Goal: Check status: Check status

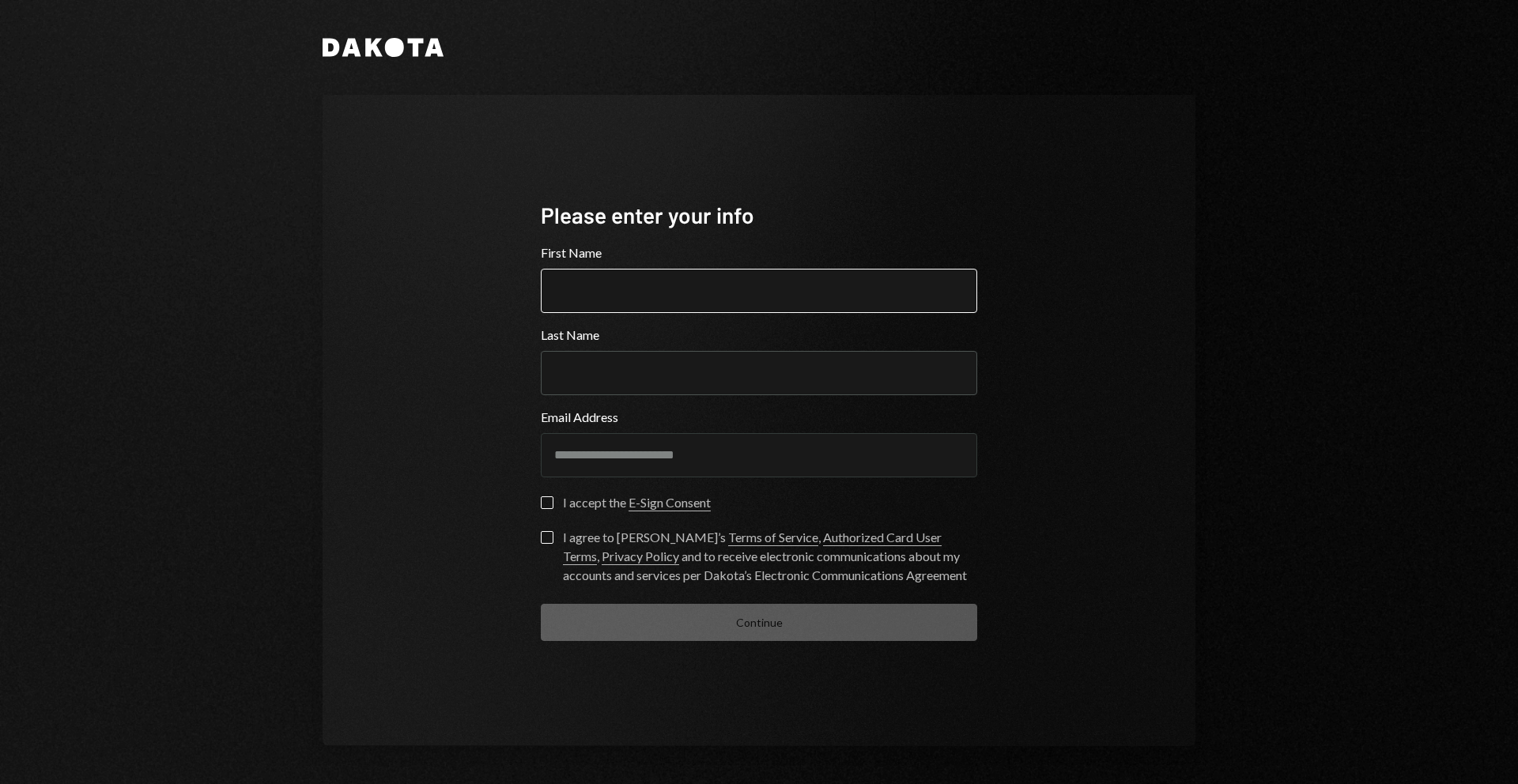
click at [626, 278] on input "First Name" at bounding box center [759, 291] width 437 height 44
type input "******"
click at [618, 364] on input "Last Name" at bounding box center [759, 372] width 437 height 44
type input "********"
click at [550, 495] on form "**********" at bounding box center [759, 442] width 437 height 398
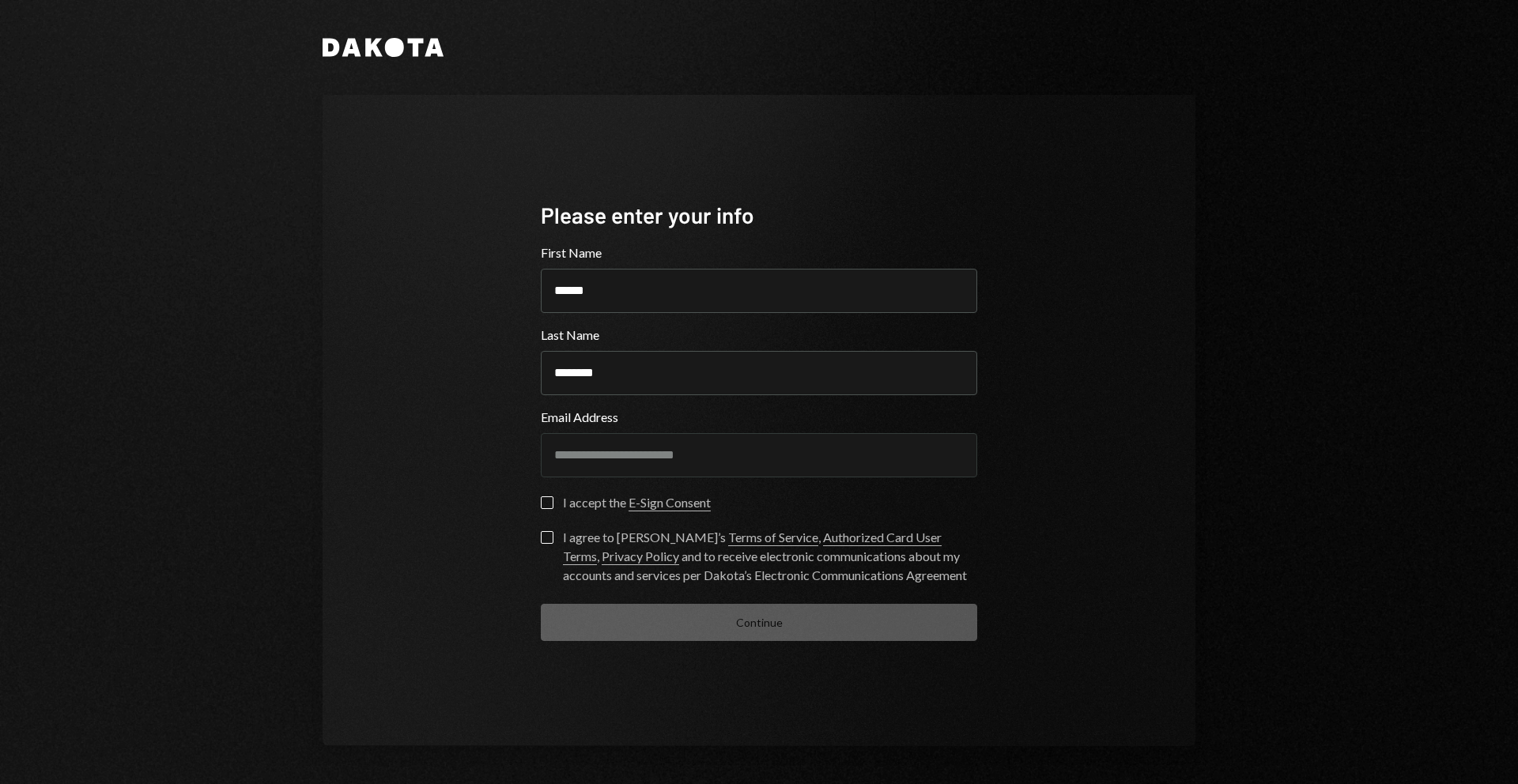
click at [544, 508] on button "I accept the E-Sign Consent" at bounding box center [547, 503] width 13 height 13
click at [546, 541] on button "I agree to [PERSON_NAME]’s Terms of Service , Authorized Card User Terms , Priv…" at bounding box center [547, 537] width 13 height 13
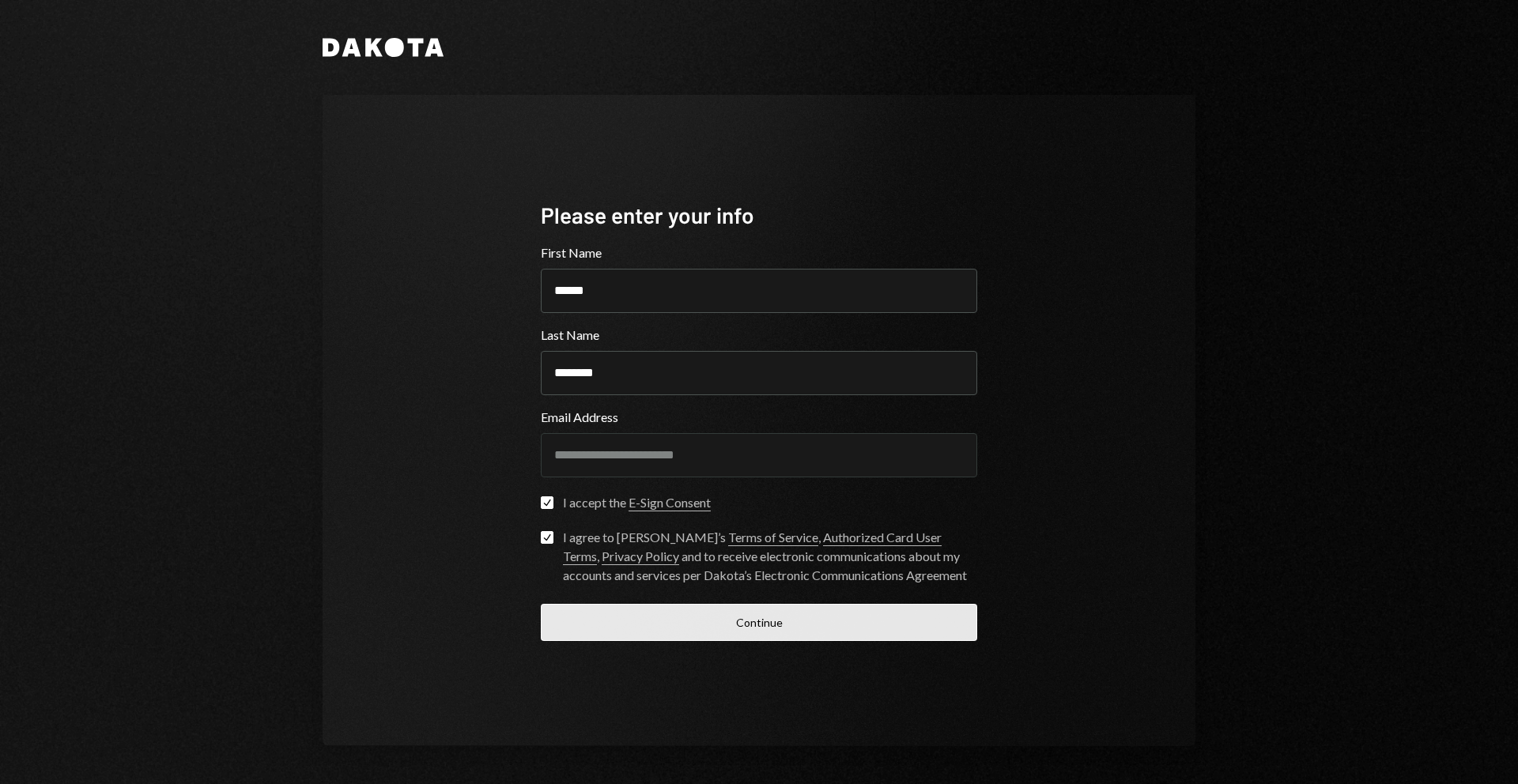
click at [583, 605] on button "Continue" at bounding box center [759, 622] width 437 height 37
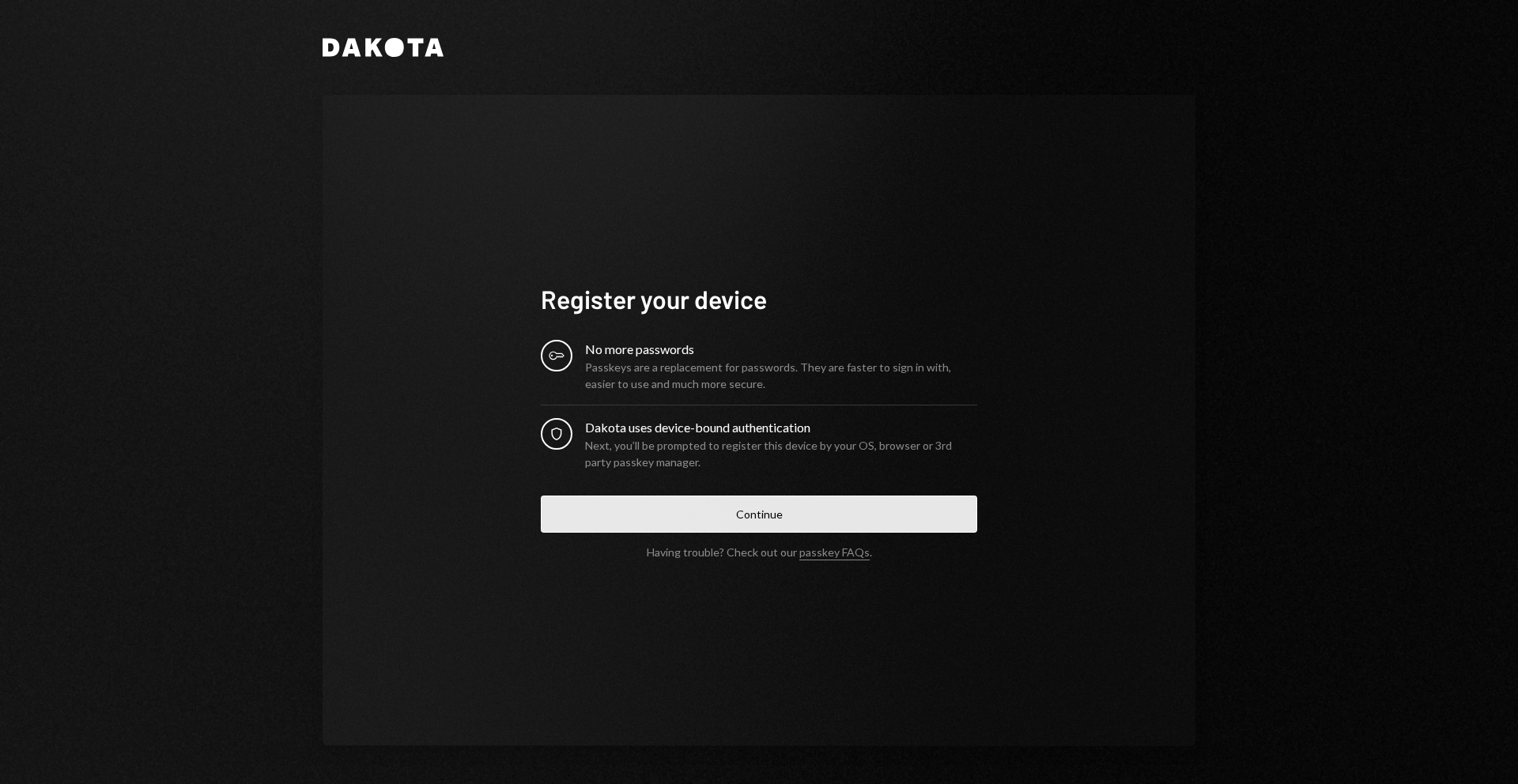
click at [670, 525] on button "Continue" at bounding box center [759, 514] width 437 height 37
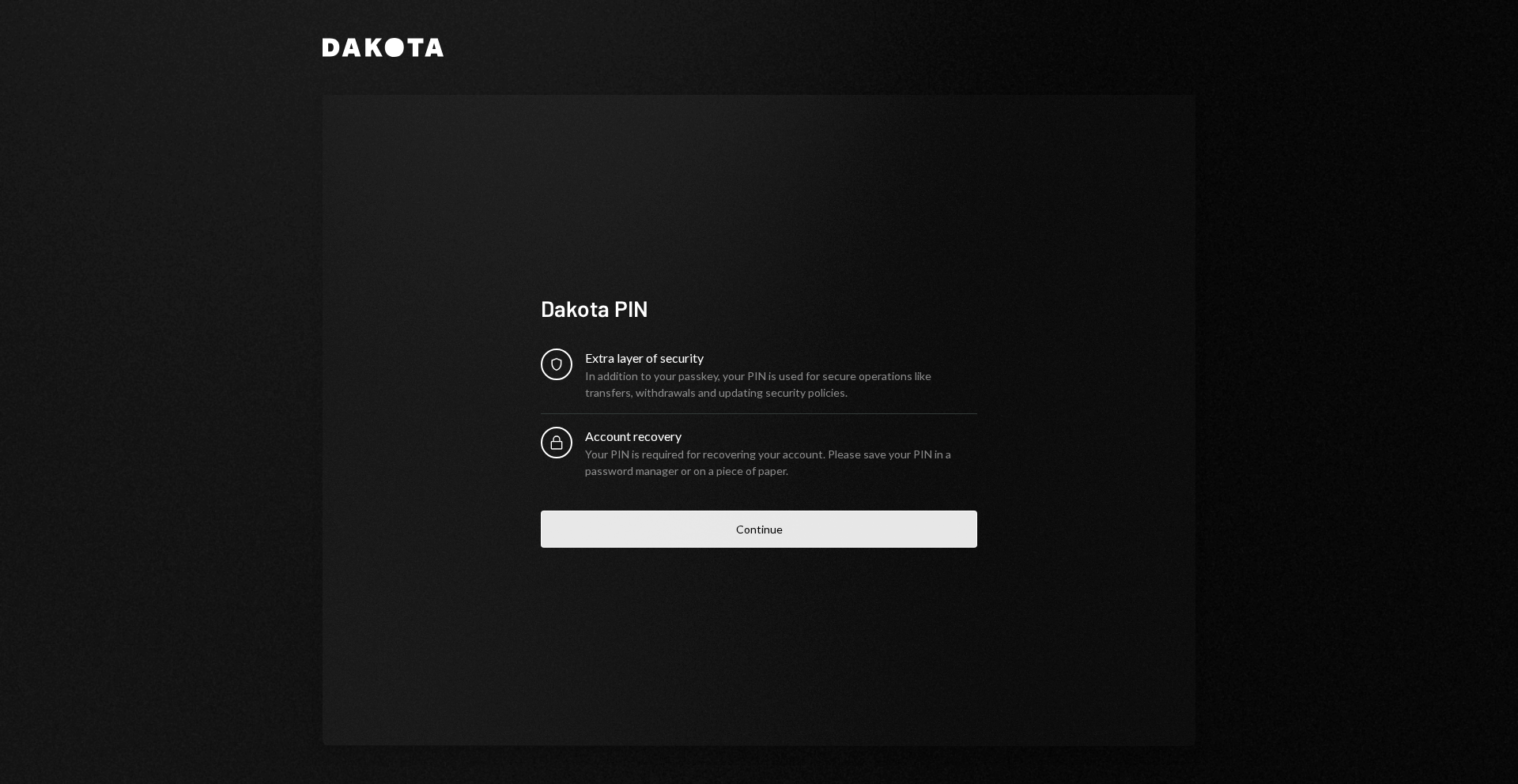
click at [820, 537] on button "Continue" at bounding box center [759, 529] width 437 height 37
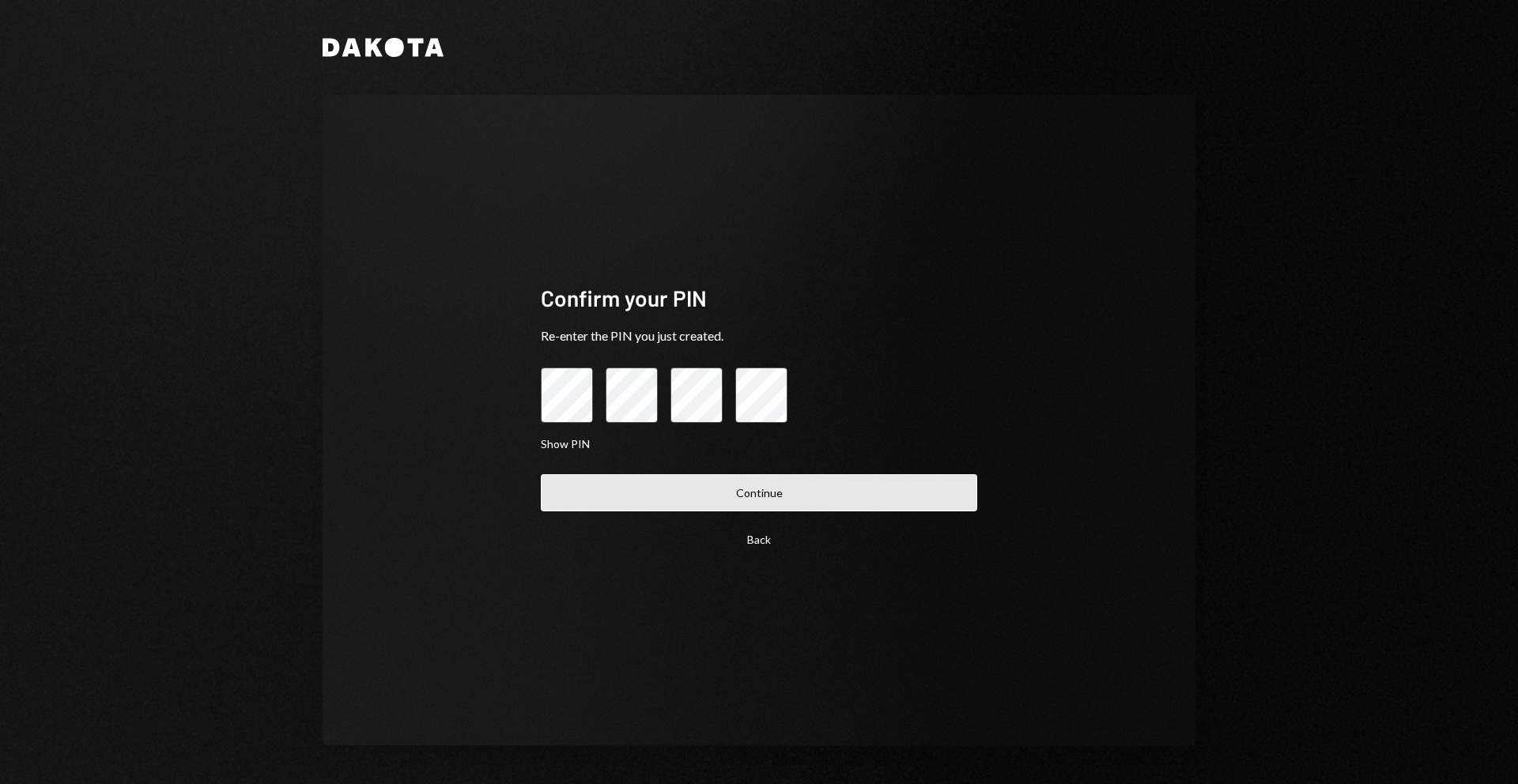
click at [793, 486] on button "Continue" at bounding box center [759, 493] width 437 height 37
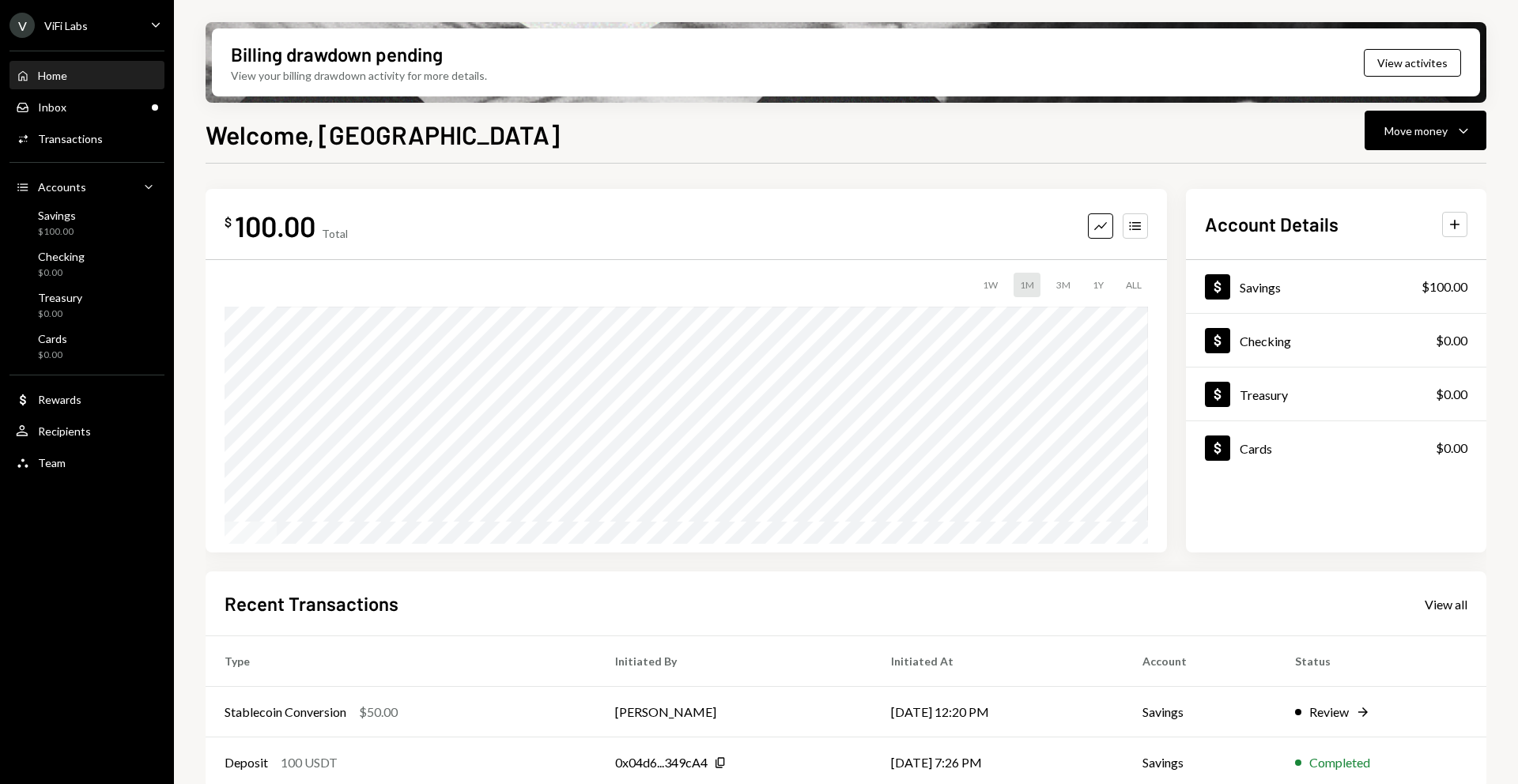
scroll to position [18, 0]
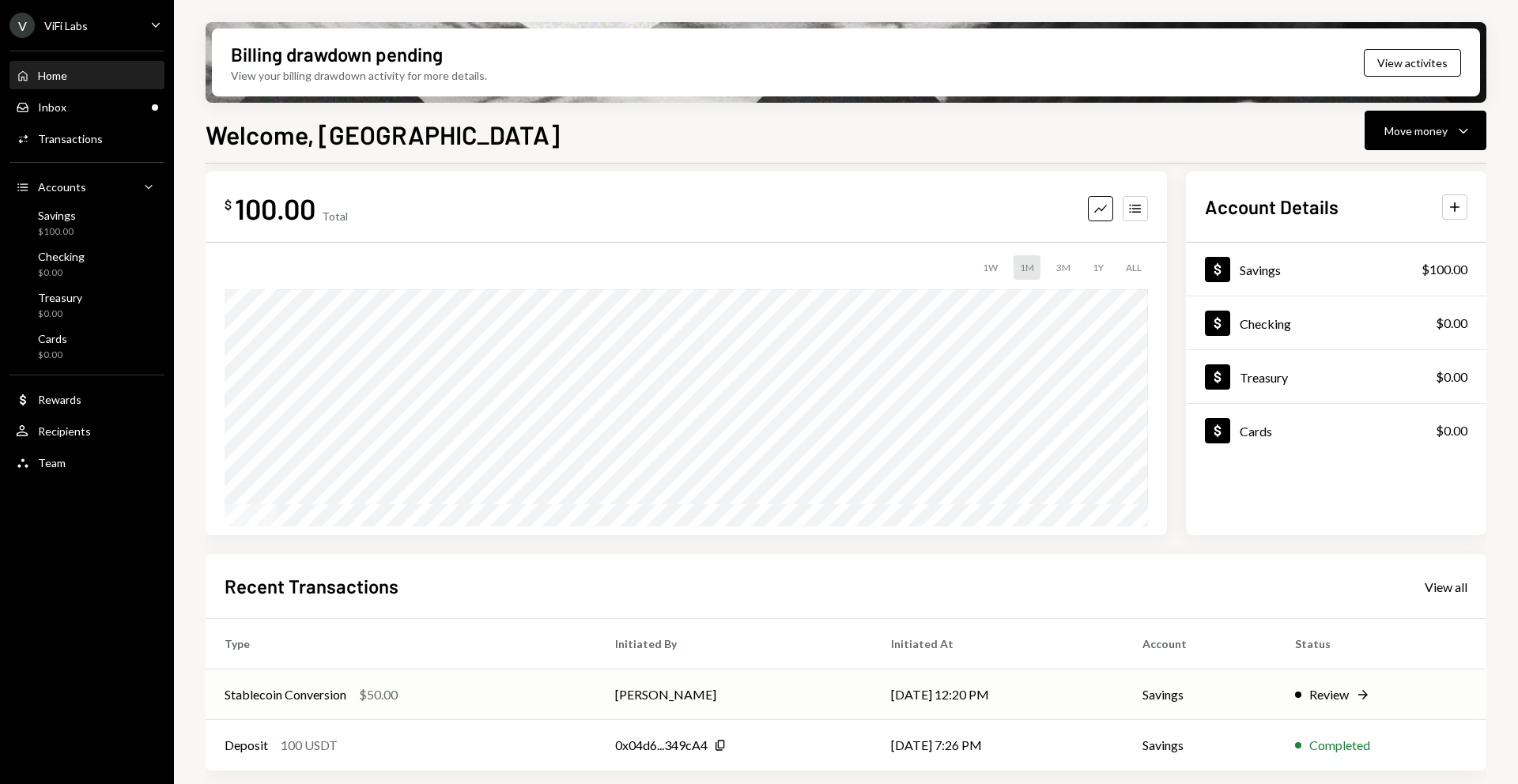
click at [617, 694] on td "[PERSON_NAME]" at bounding box center [734, 694] width 276 height 50
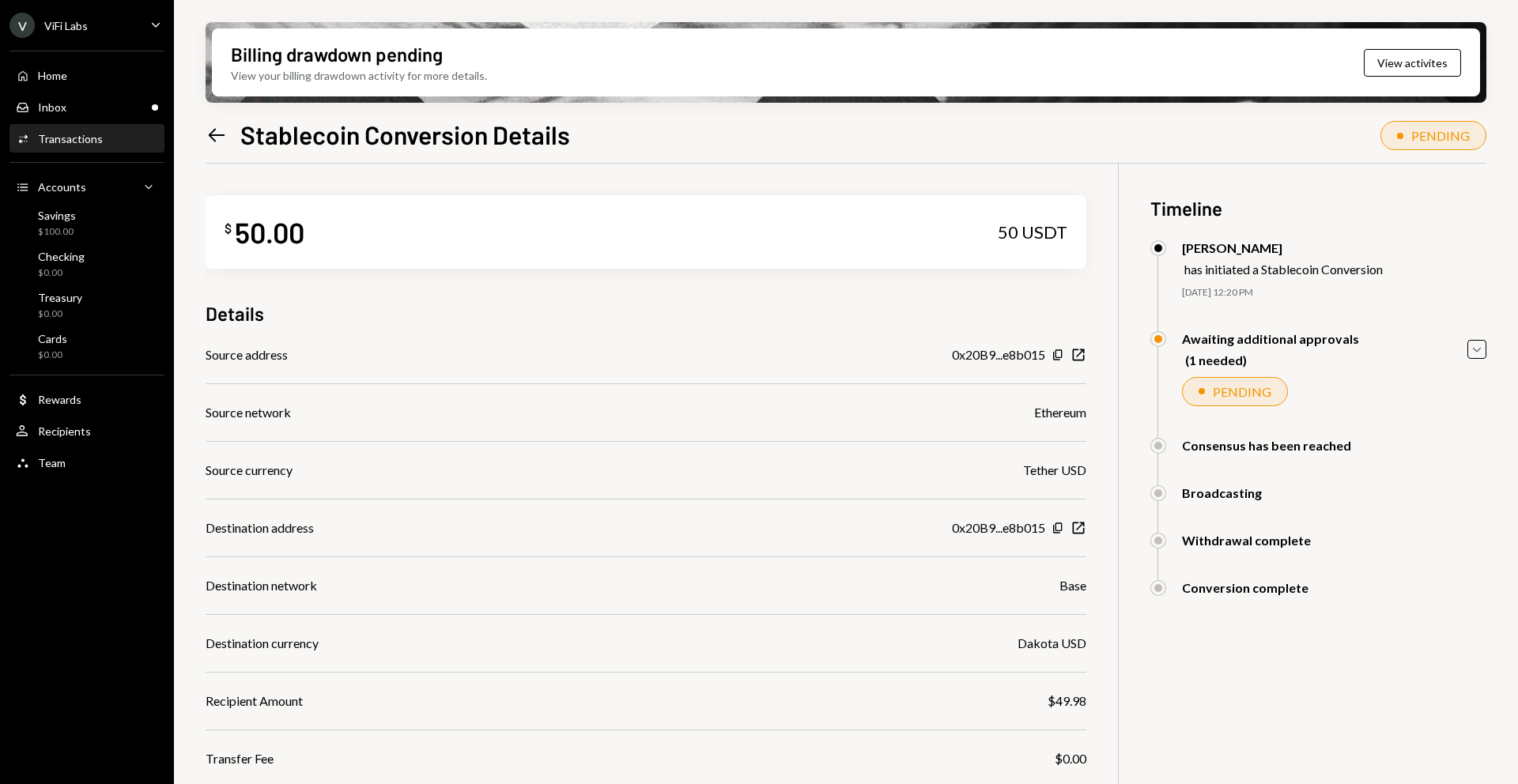
scroll to position [127, 0]
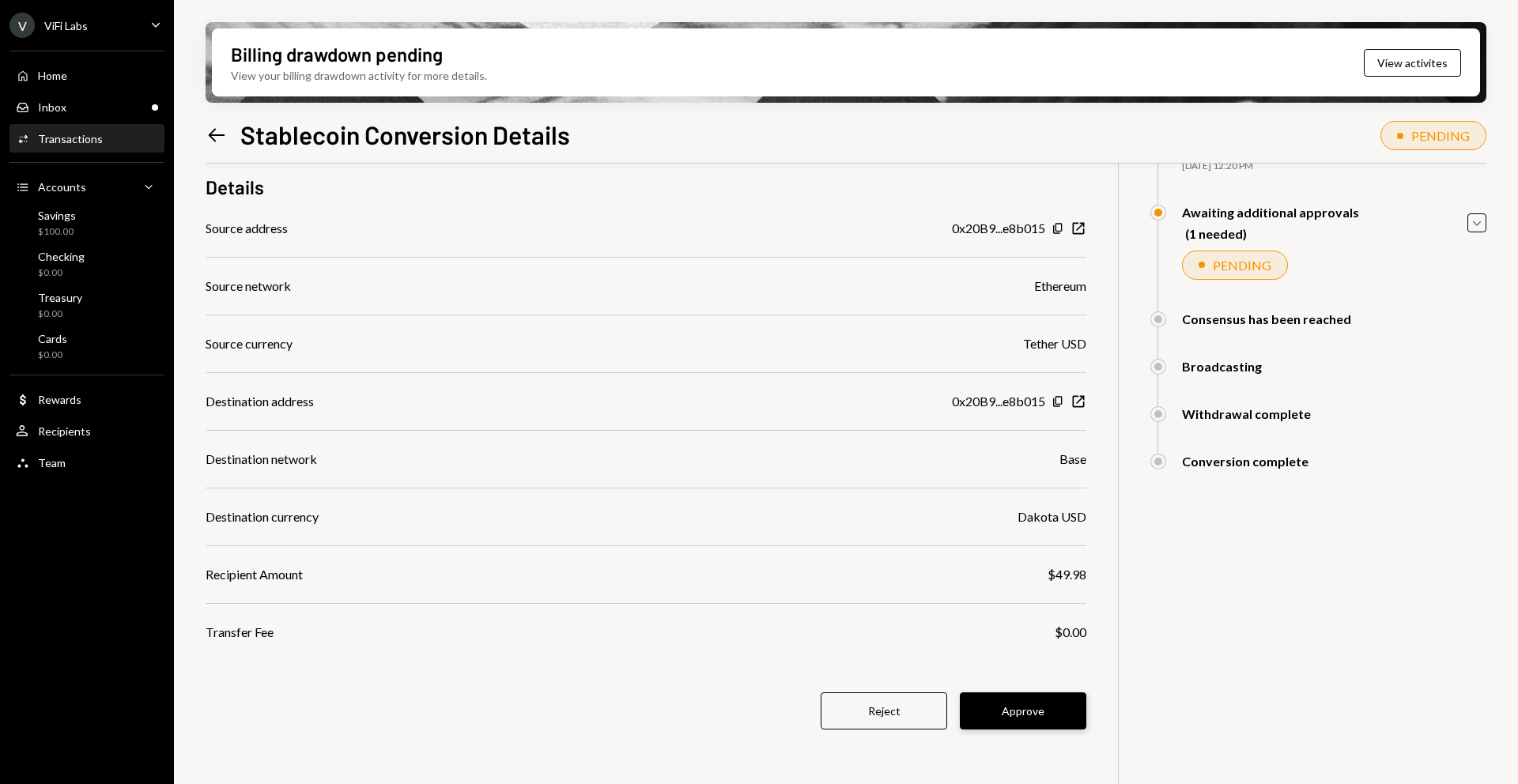
click at [1039, 706] on button "Approve" at bounding box center [1023, 711] width 127 height 37
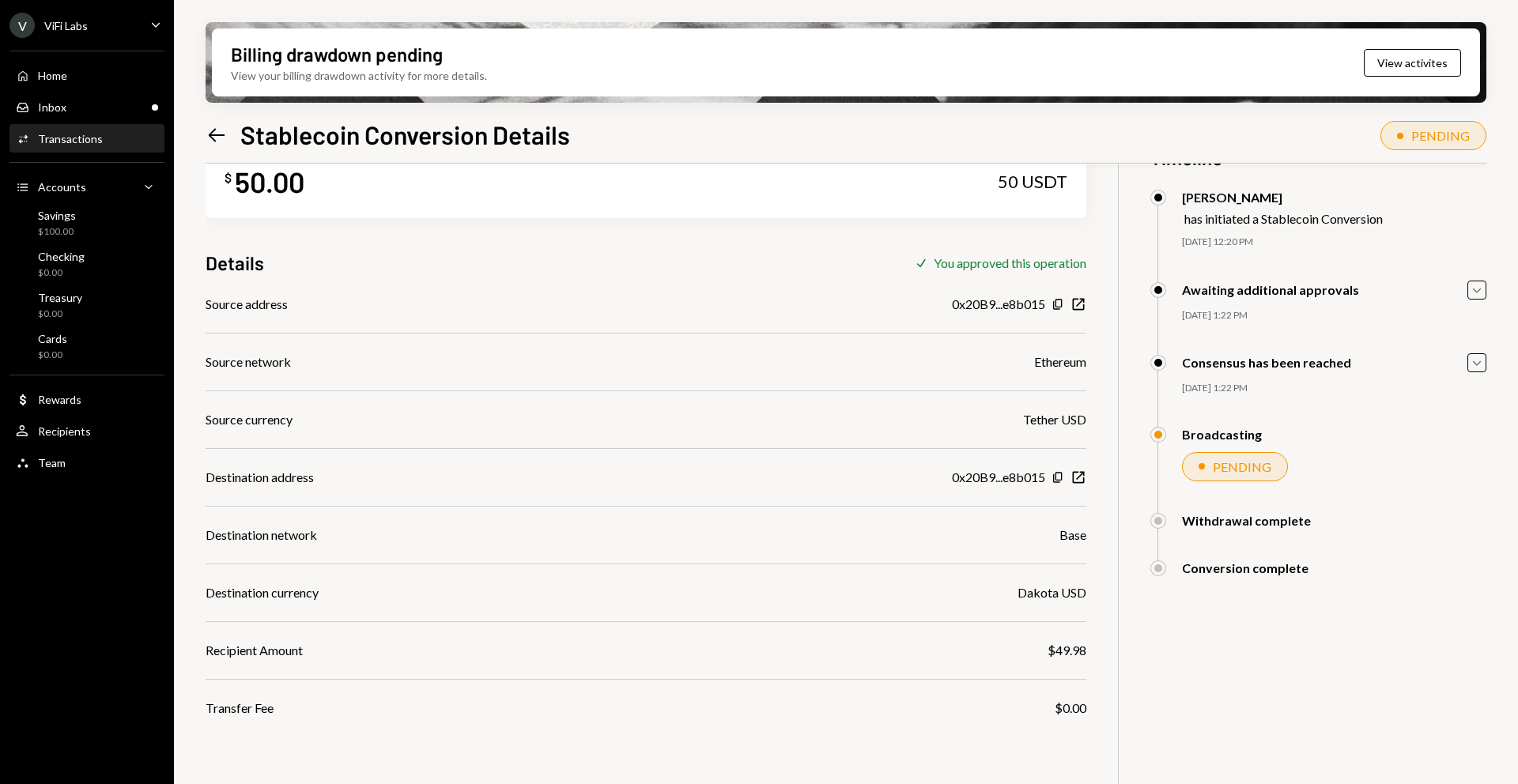
scroll to position [0, 0]
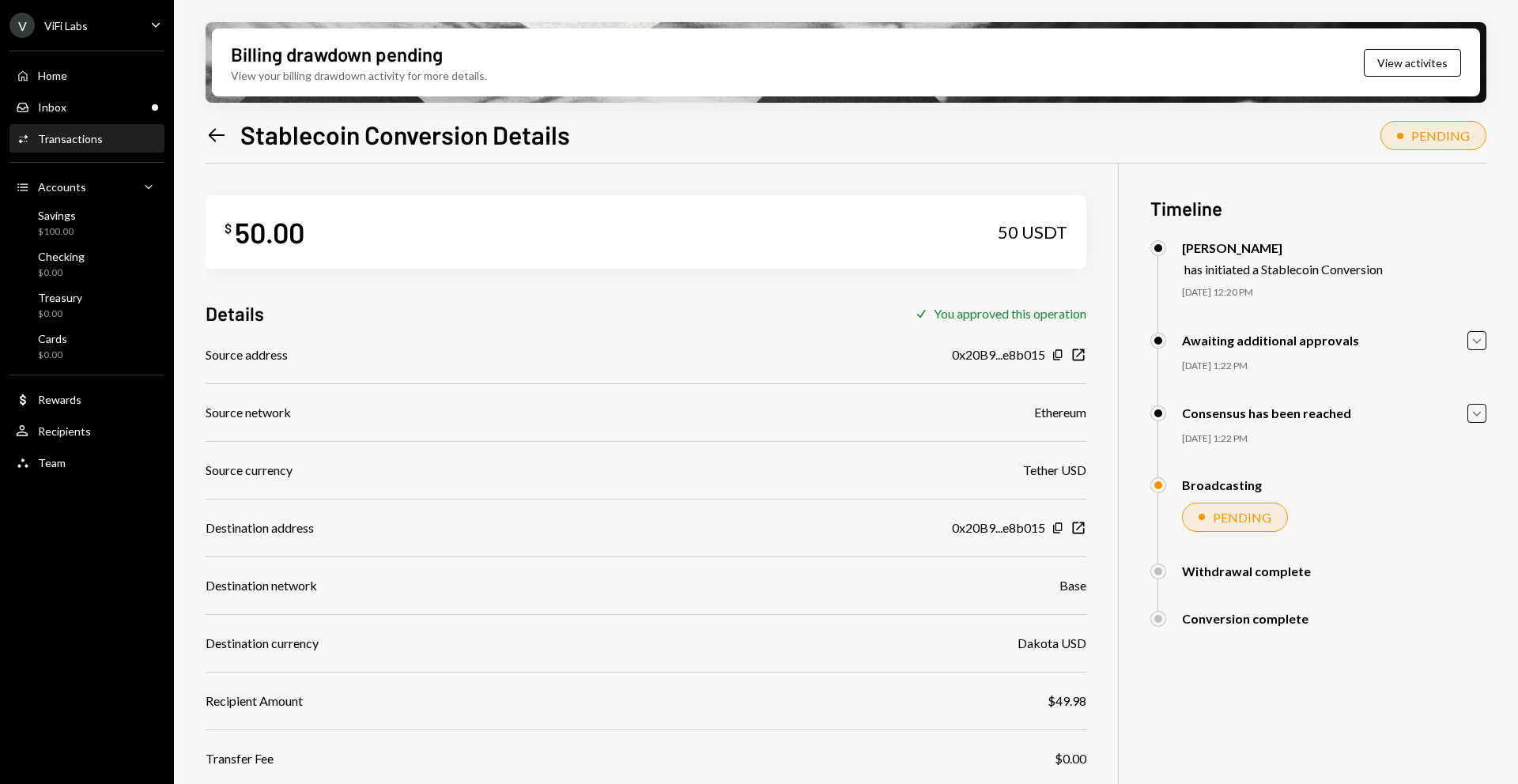
click at [1246, 521] on div "PENDING" at bounding box center [1242, 517] width 58 height 15
click at [1257, 516] on div "PENDING" at bounding box center [1242, 517] width 58 height 15
click at [1476, 338] on icon "Caret Down" at bounding box center [1477, 341] width 18 height 18
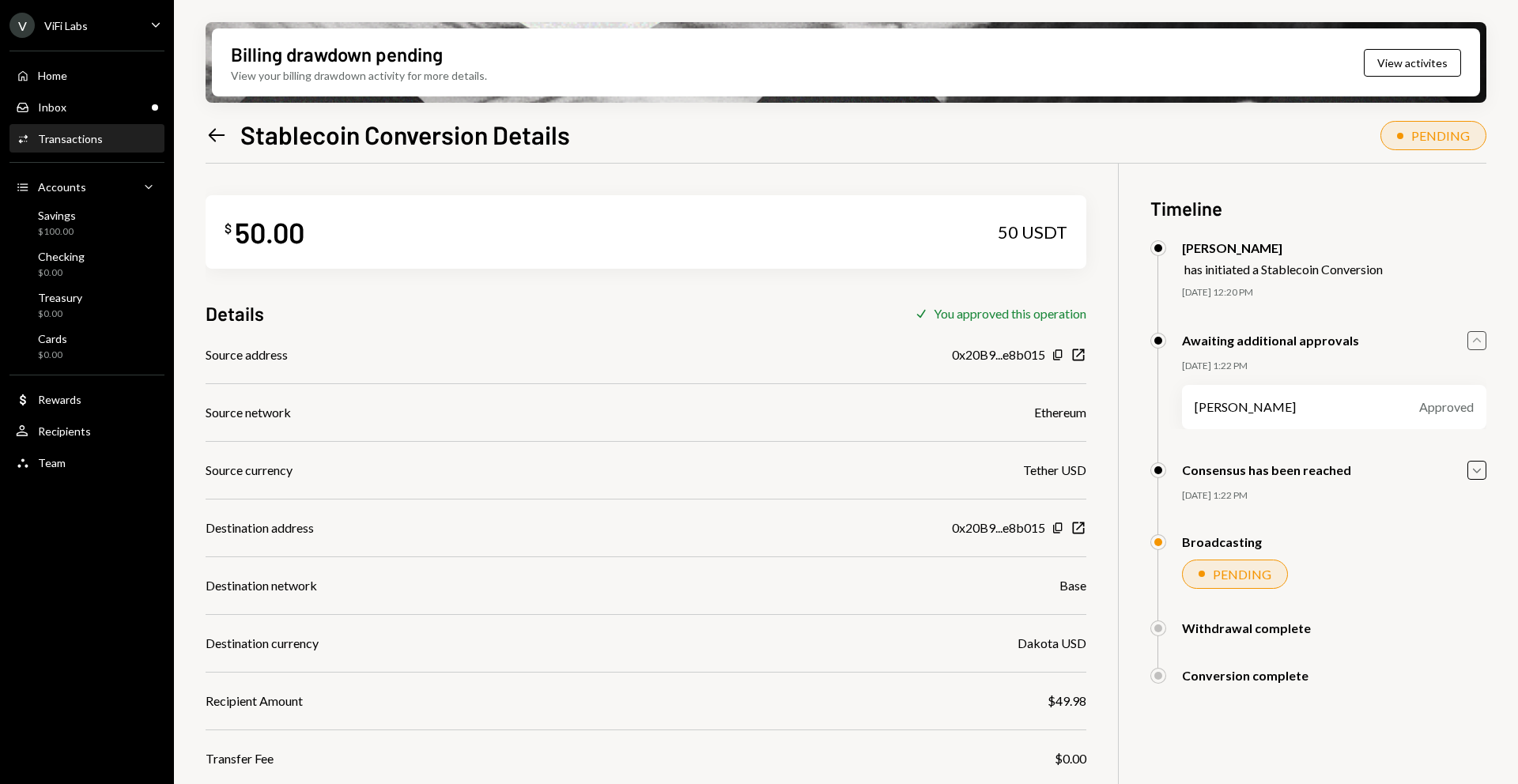
click at [1476, 338] on icon "Caret Up" at bounding box center [1477, 341] width 18 height 18
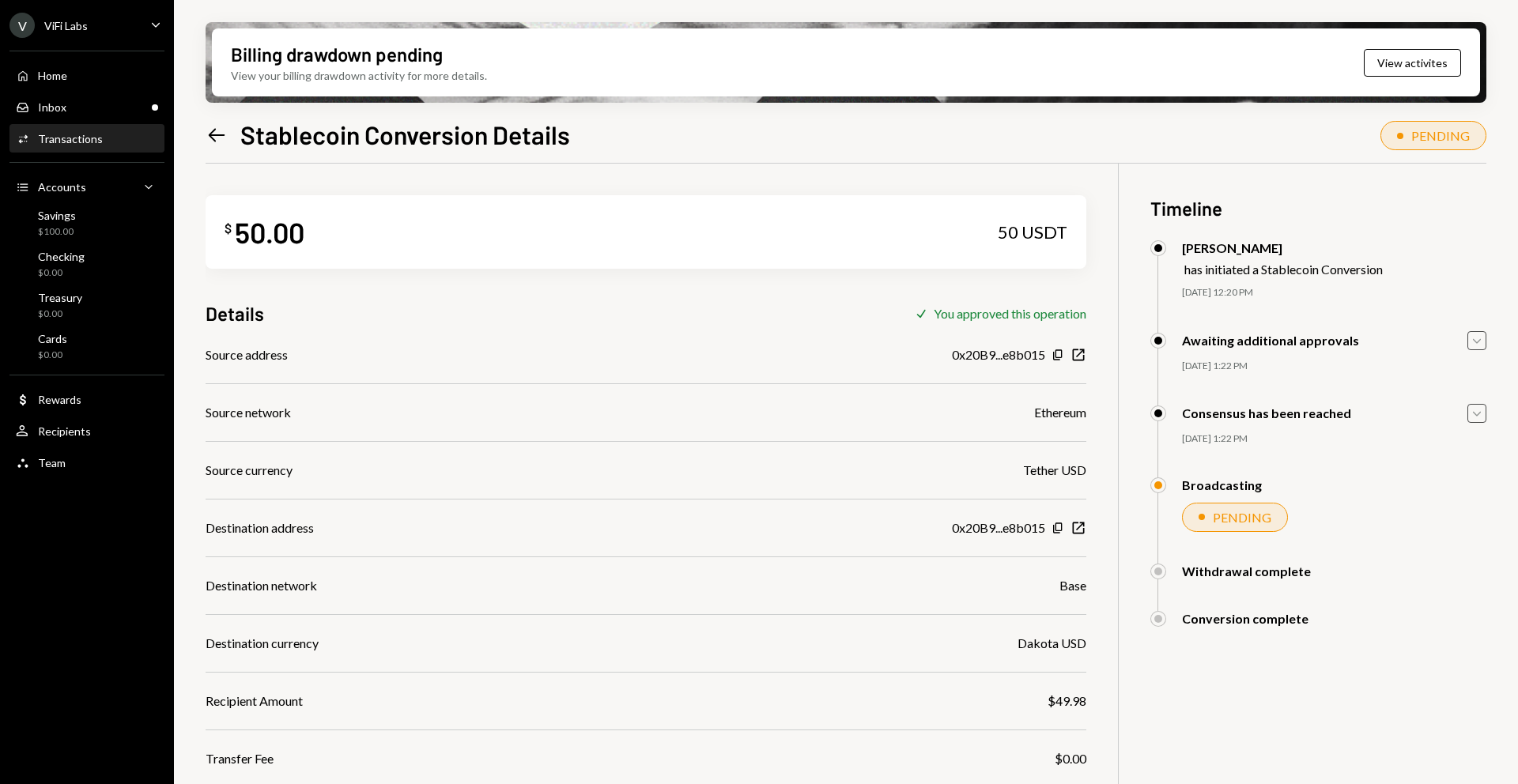
click at [1480, 419] on icon "Caret Down" at bounding box center [1477, 413] width 18 height 18
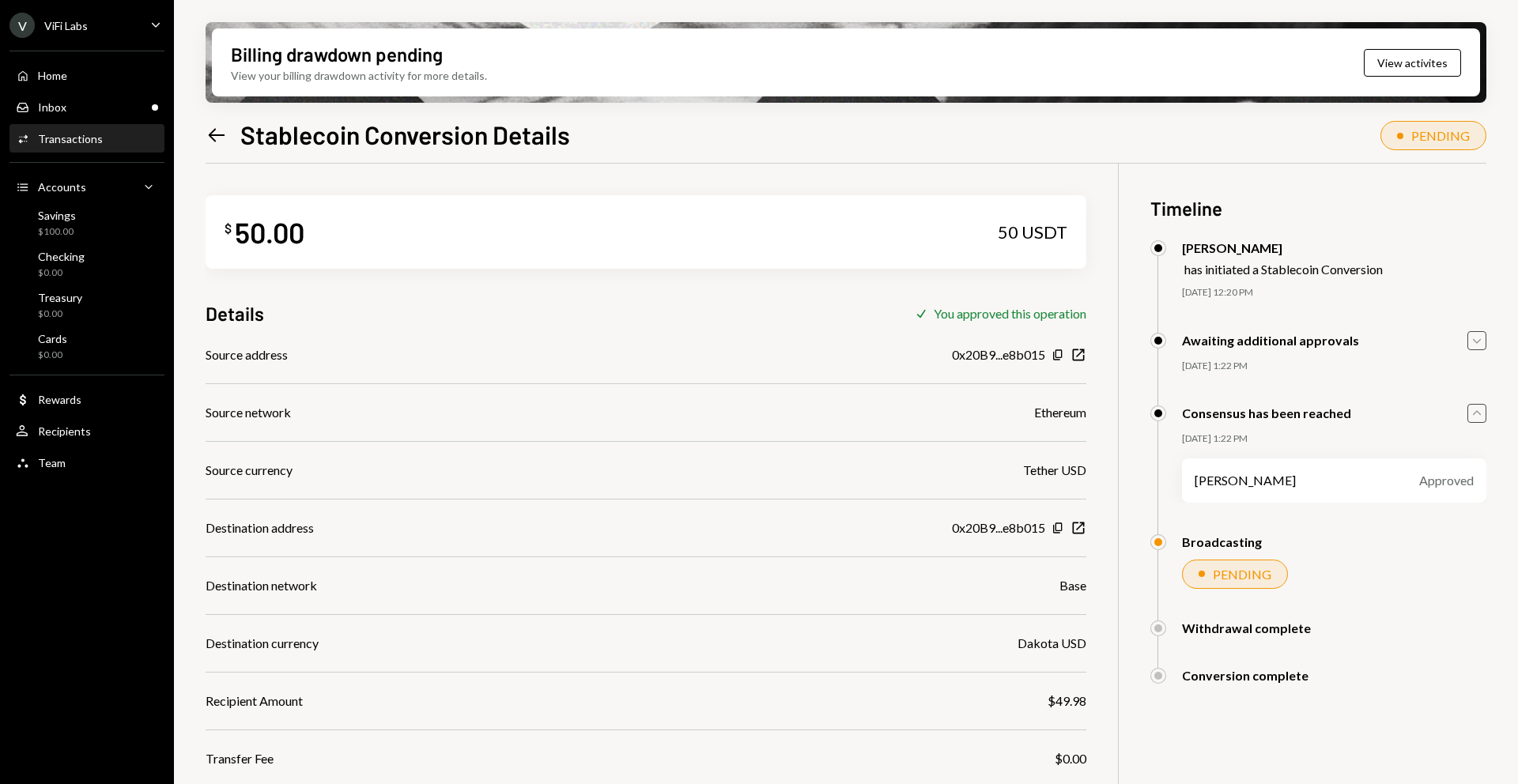
click at [1480, 419] on icon "Caret Up" at bounding box center [1477, 413] width 18 height 18
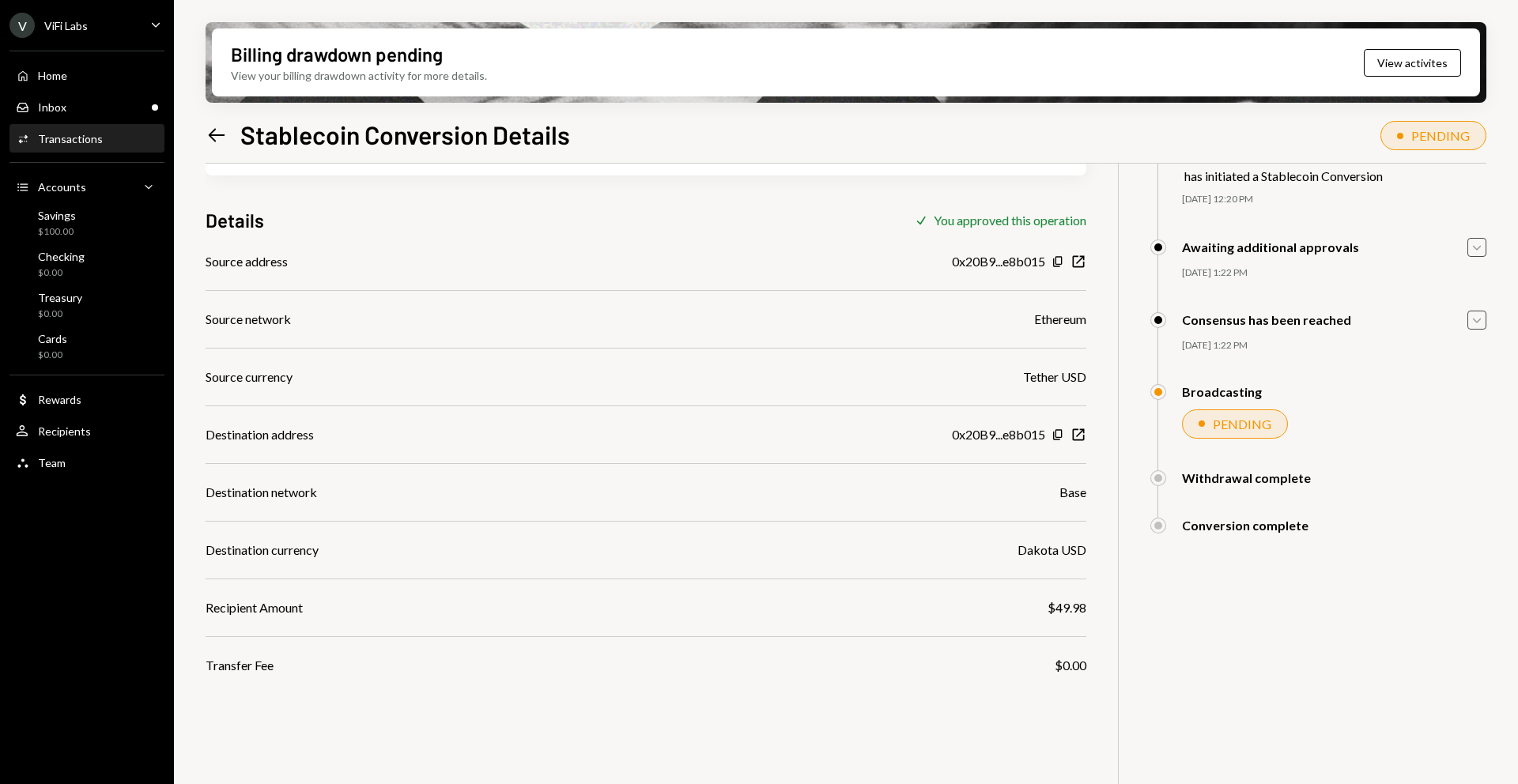
scroll to position [127, 0]
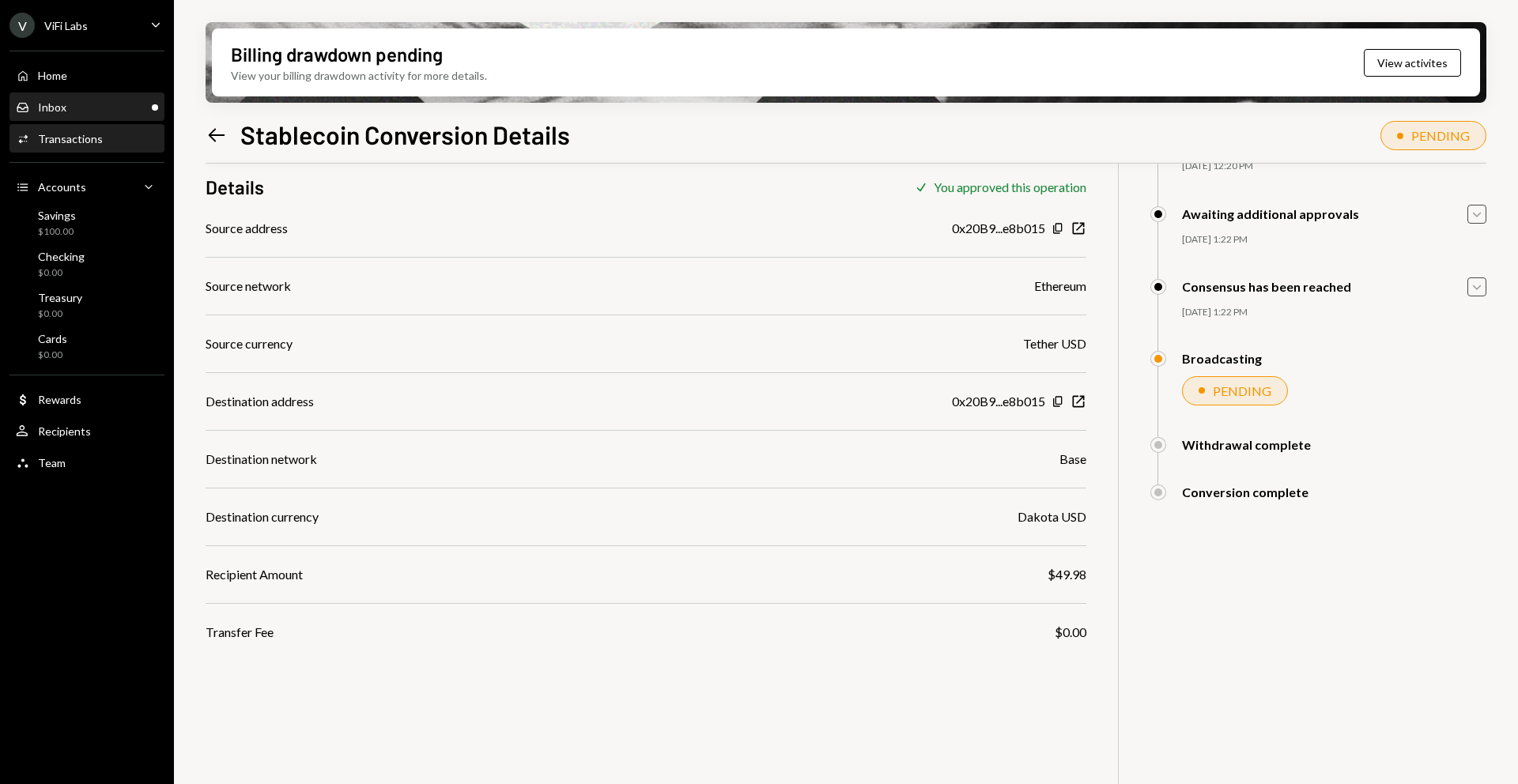
click at [87, 113] on div "Inbox Inbox" at bounding box center [87, 107] width 143 height 14
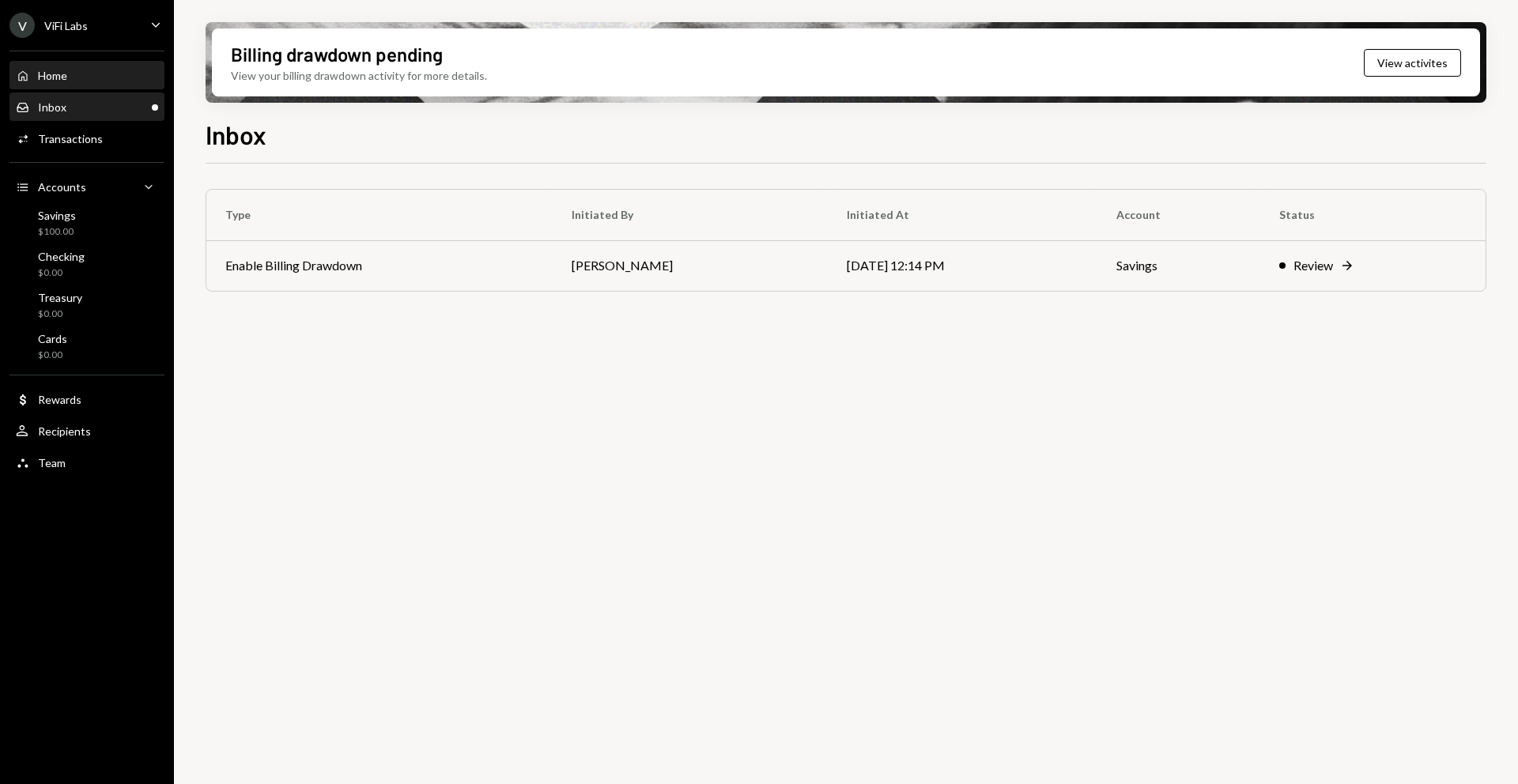
click at [83, 81] on div "Home Home" at bounding box center [87, 76] width 143 height 14
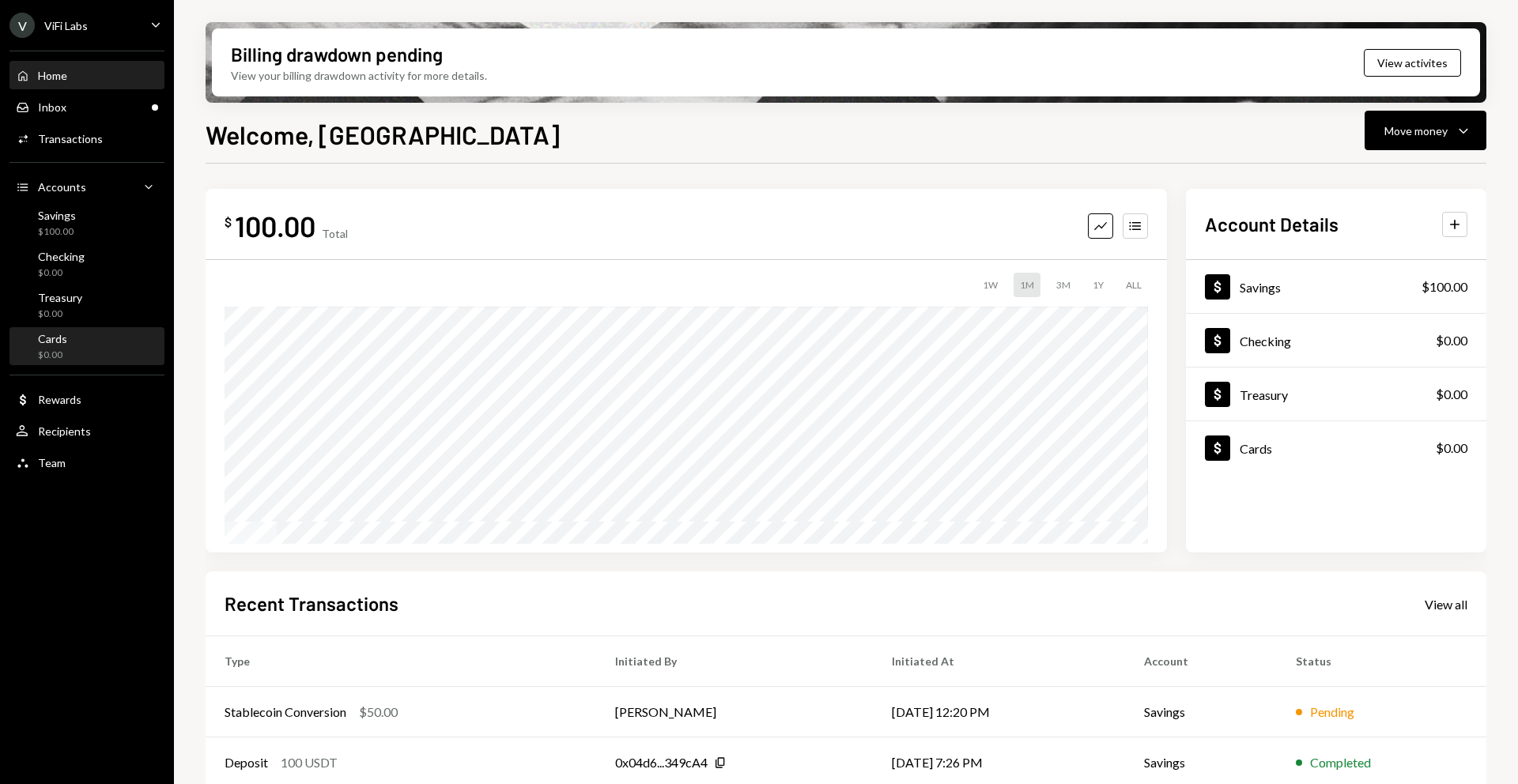
click at [70, 340] on div "Cards $0.00" at bounding box center [87, 348] width 143 height 30
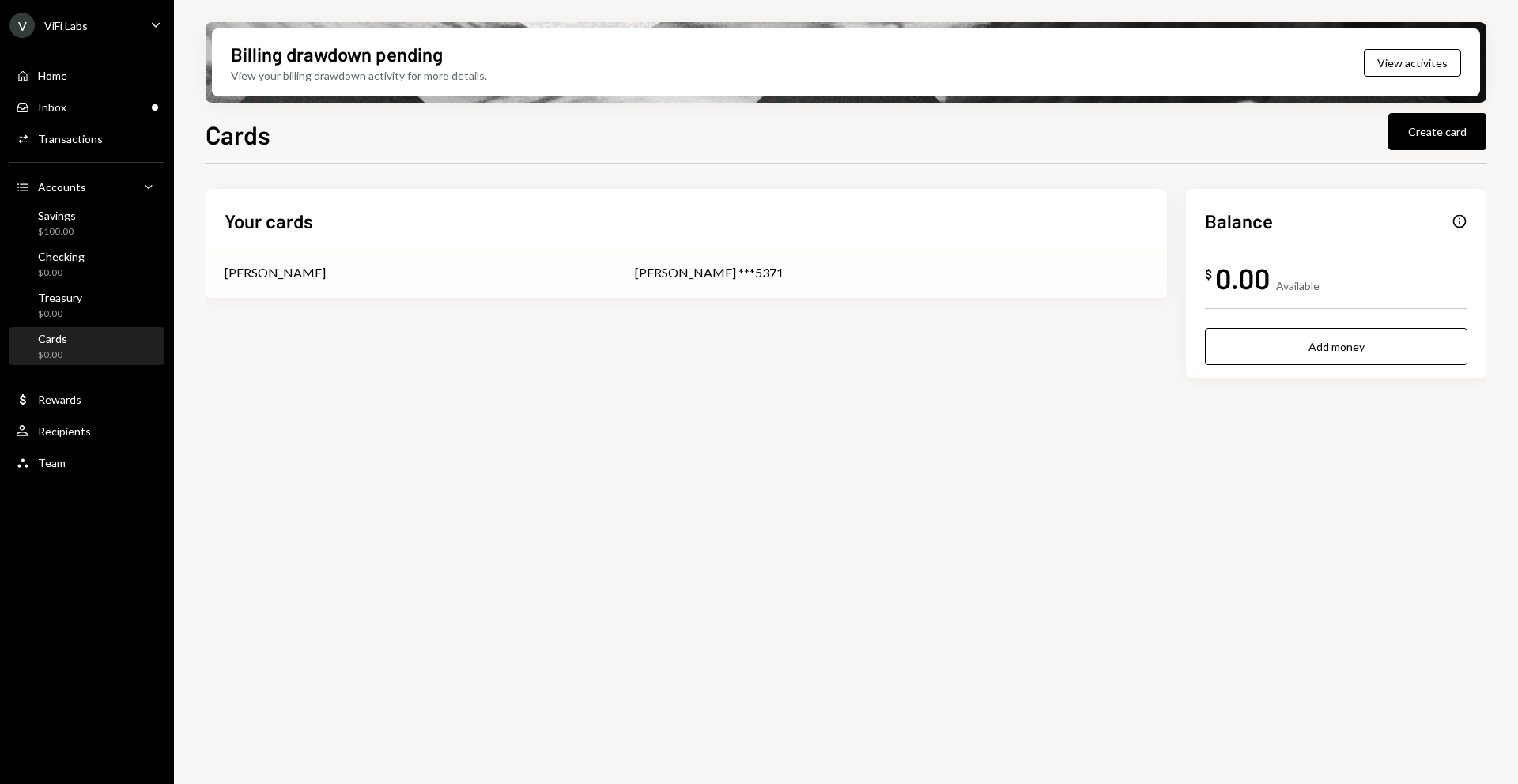
click at [940, 283] on td "[PERSON_NAME] ***5371" at bounding box center [892, 272] width 551 height 50
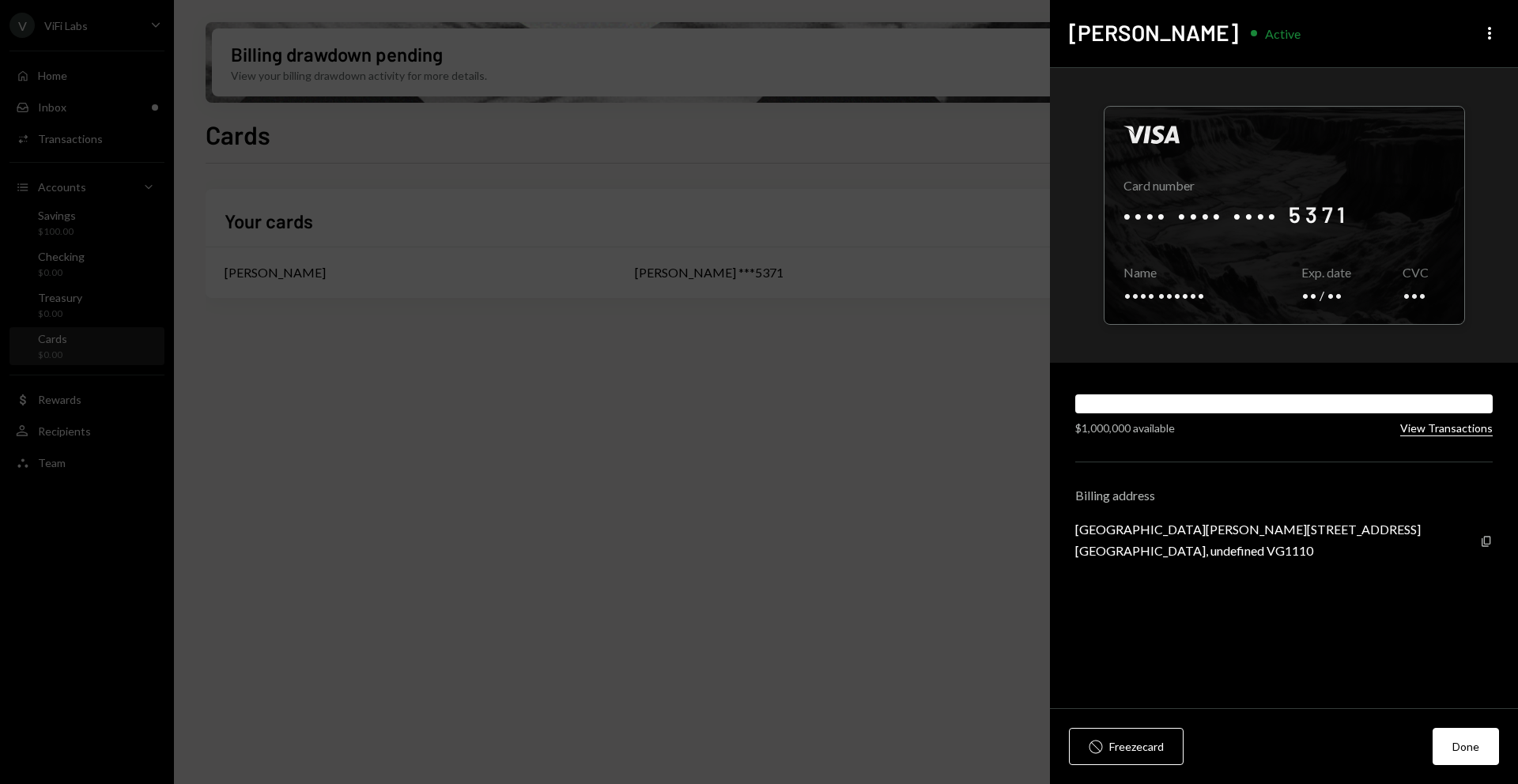
click at [1427, 430] on button "View Transactions" at bounding box center [1446, 428] width 92 height 15
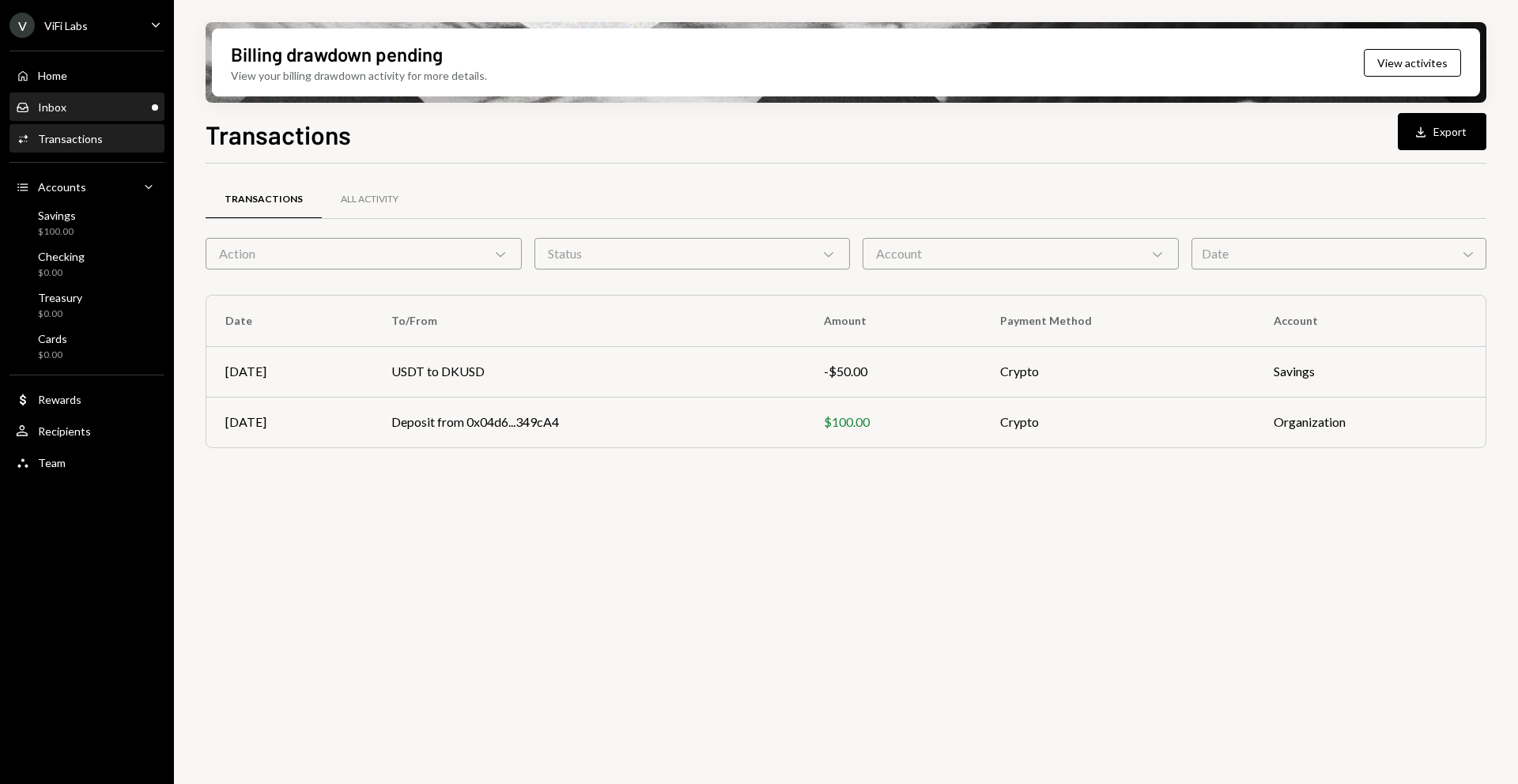
click at [67, 110] on div "Inbox Inbox" at bounding box center [87, 107] width 143 height 14
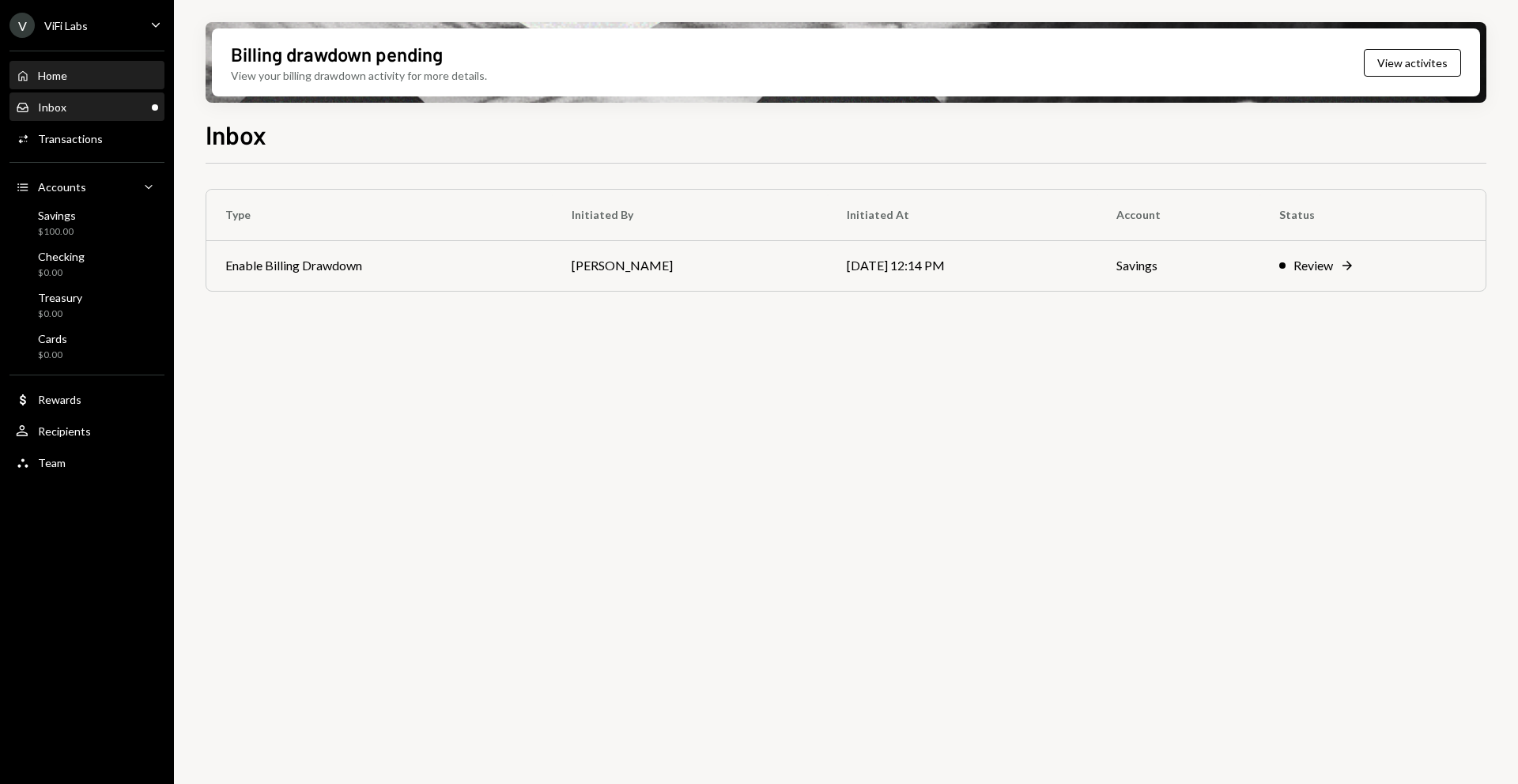
click at [76, 79] on div "Home Home" at bounding box center [87, 76] width 143 height 14
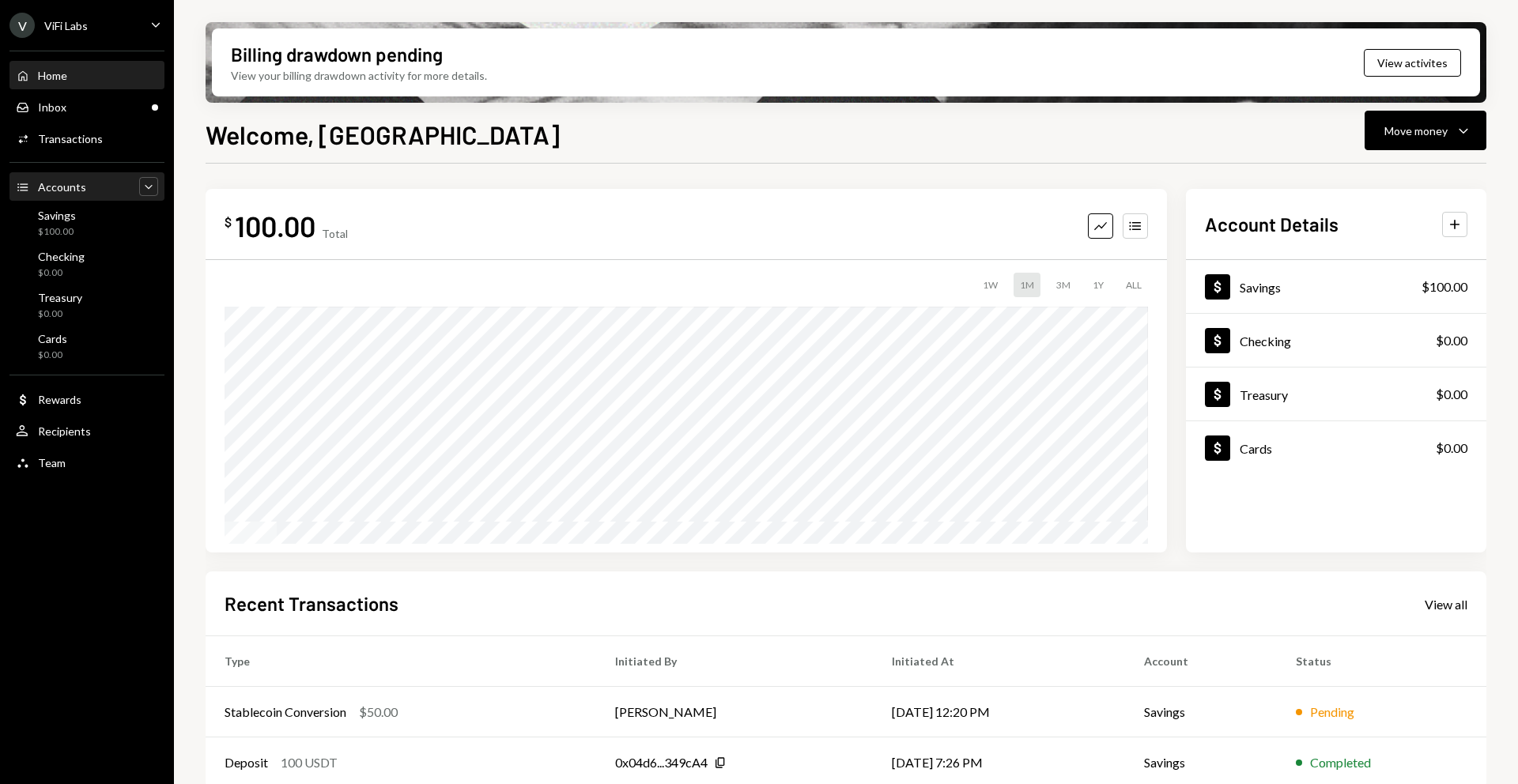
click at [151, 183] on icon "Caret Down" at bounding box center [149, 187] width 16 height 16
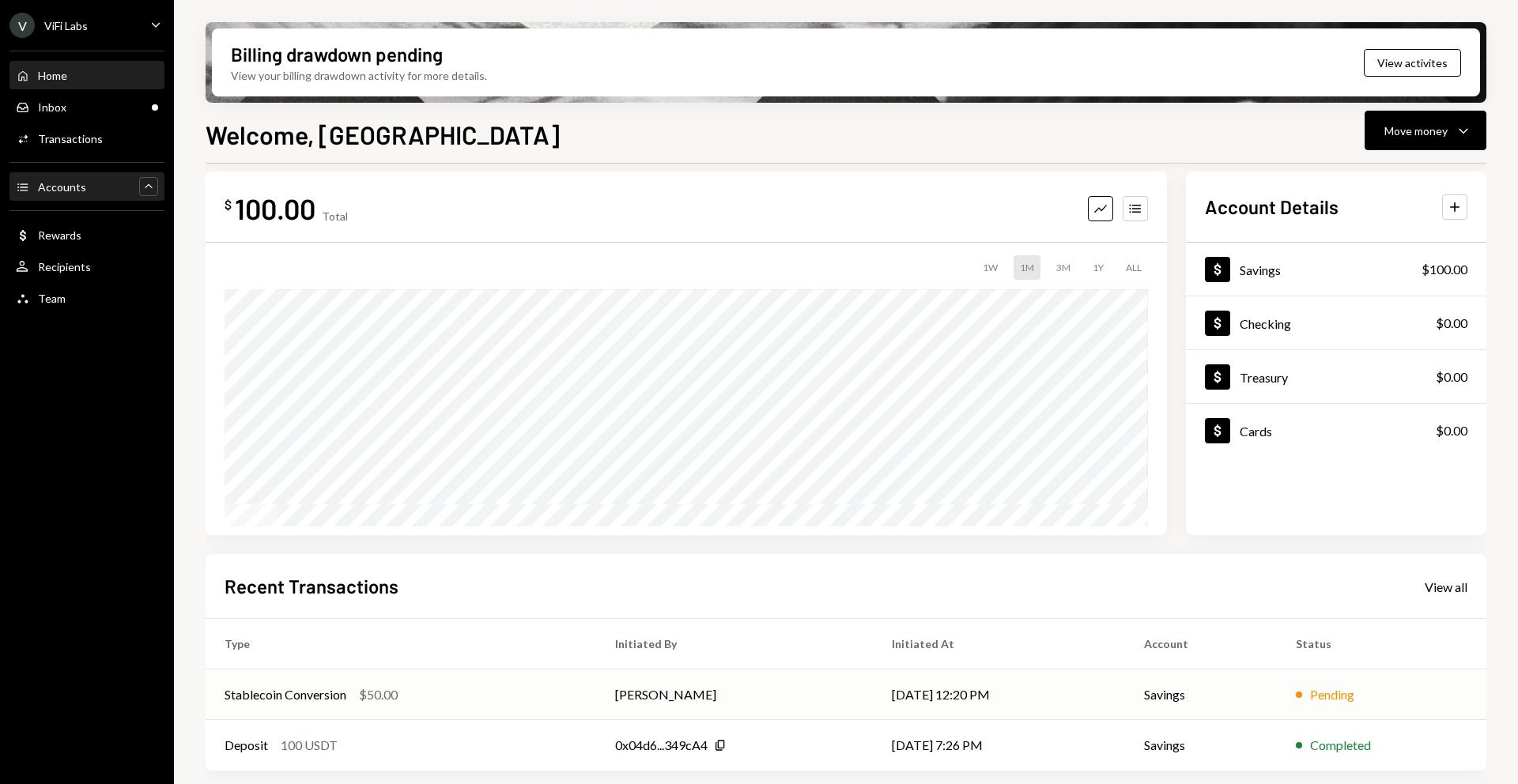
click at [503, 706] on td "Stablecoin Conversion $50.00" at bounding box center [401, 694] width 391 height 50
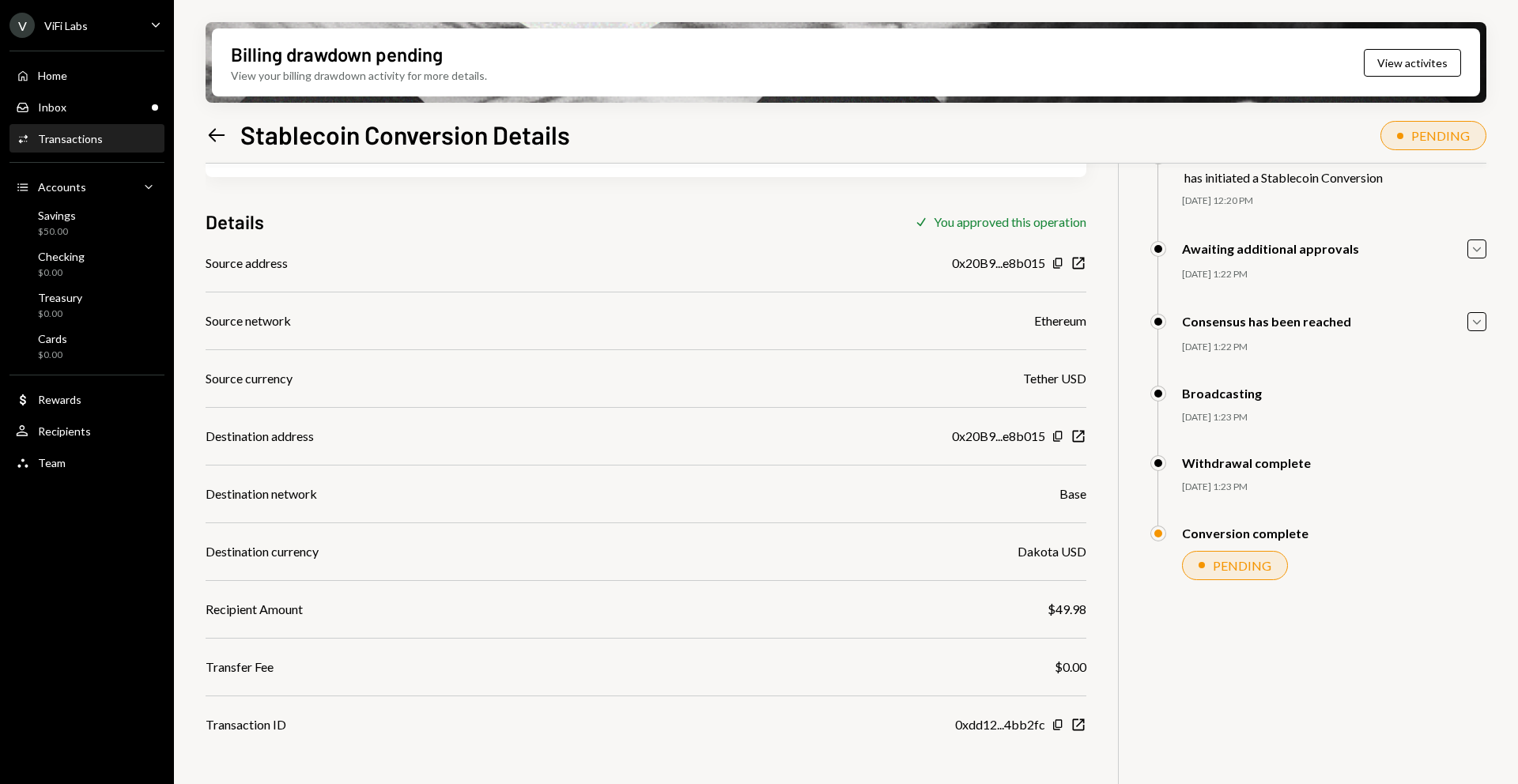
scroll to position [90, 0]
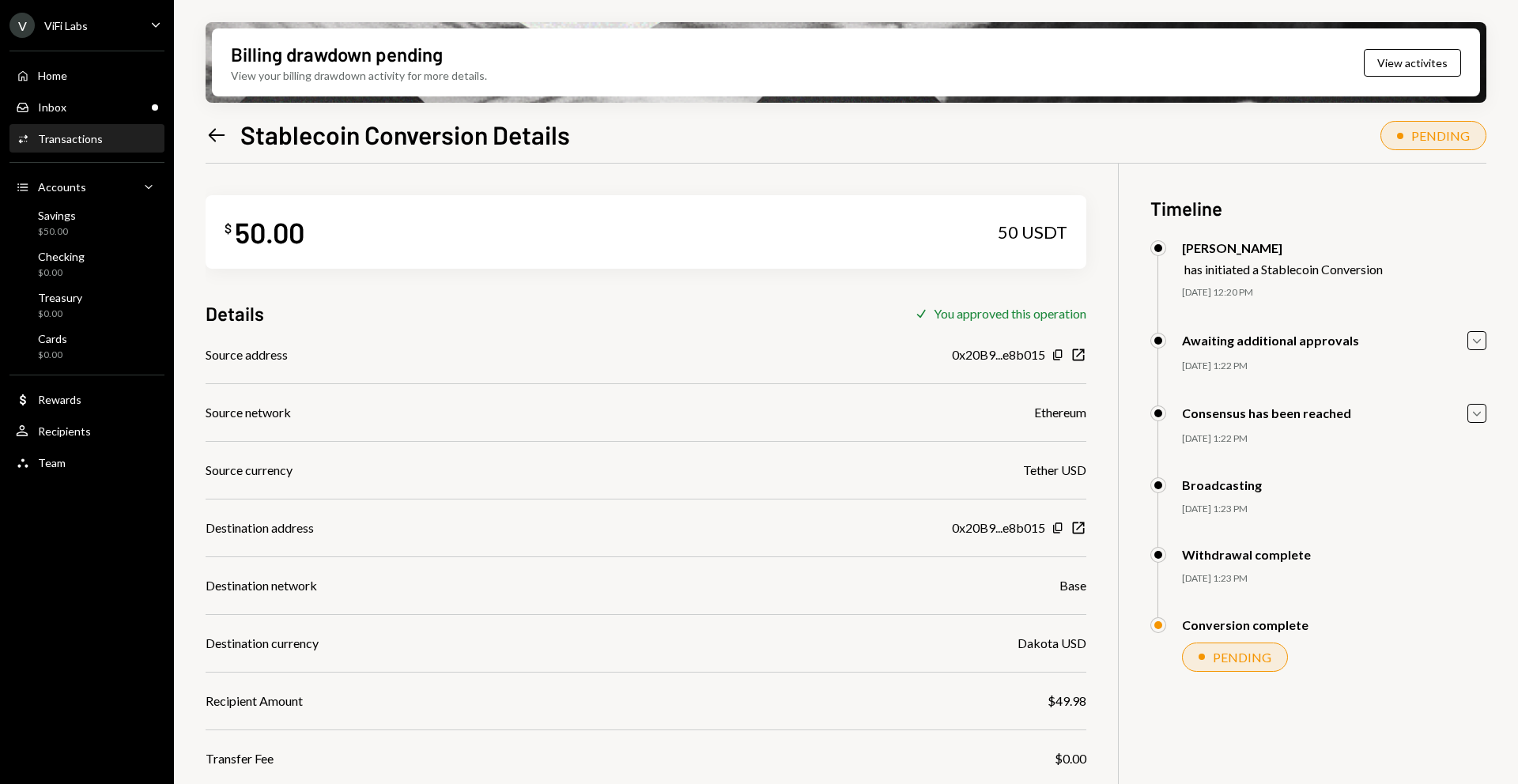
click at [927, 317] on div "Check You approved this operation" at bounding box center [1000, 314] width 173 height 16
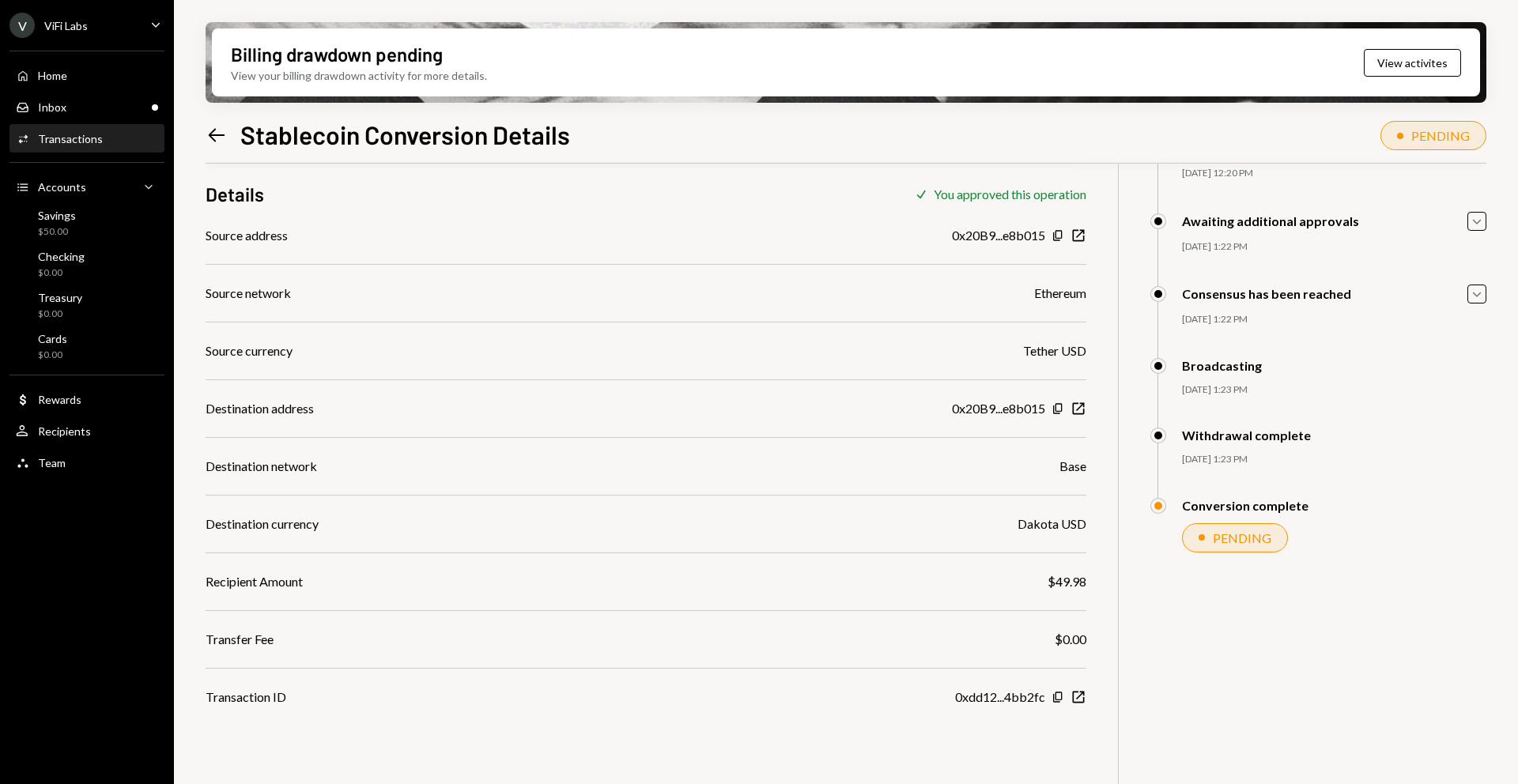
scroll to position [127, 0]
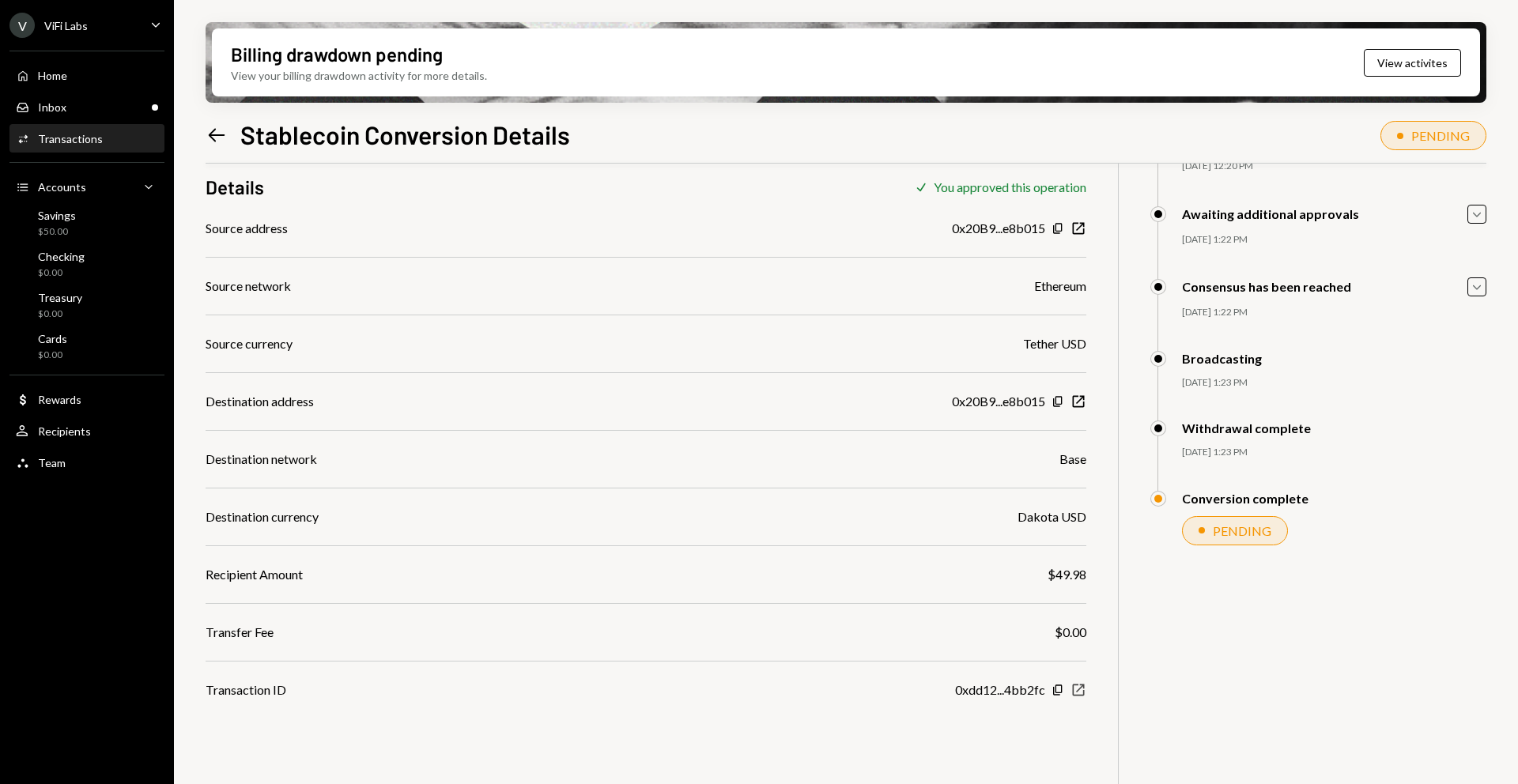
click at [1074, 694] on icon "New Window" at bounding box center [1079, 690] width 16 height 16
click at [1279, 525] on div "PENDING" at bounding box center [1235, 531] width 106 height 30
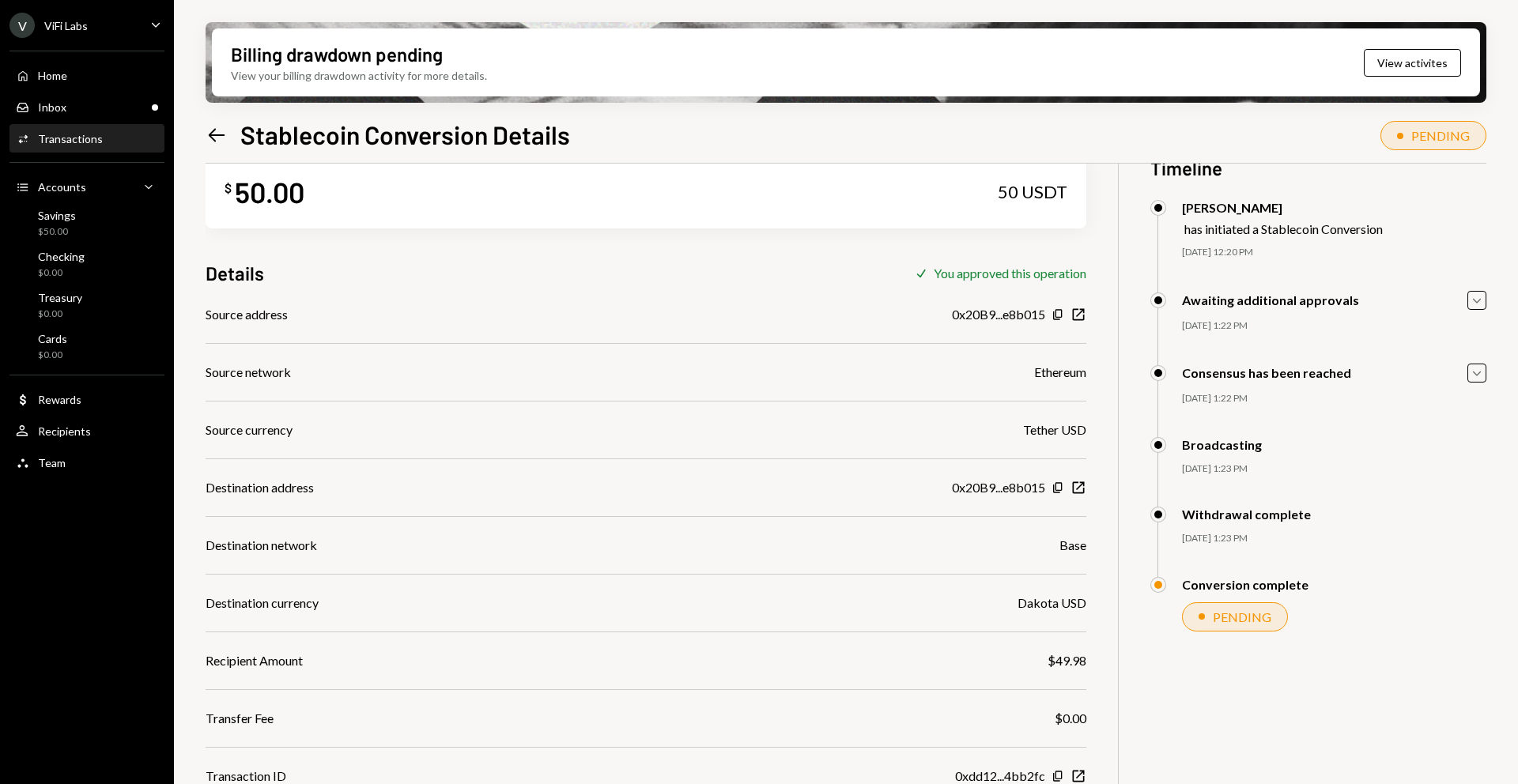
scroll to position [0, 0]
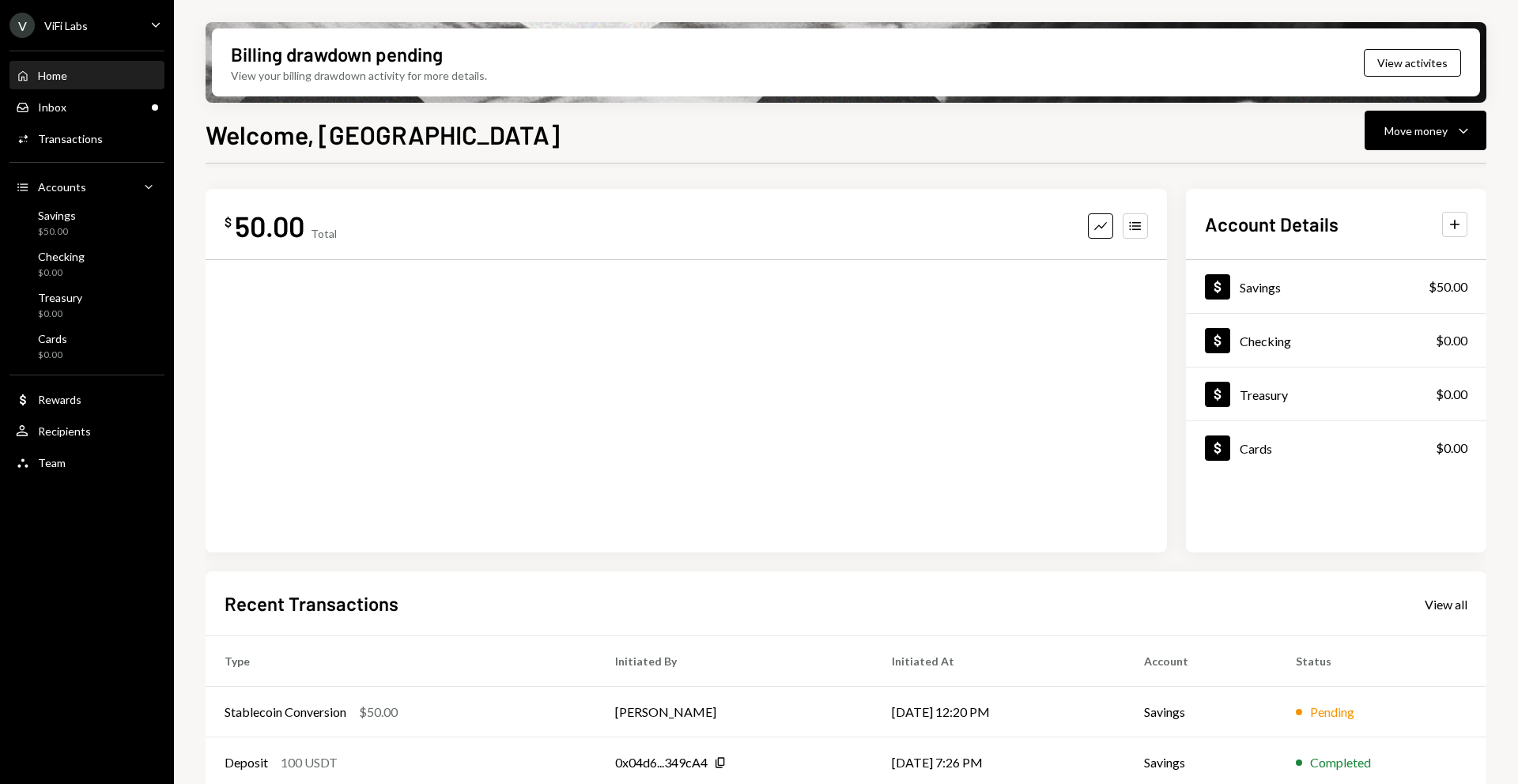
scroll to position [18, 0]
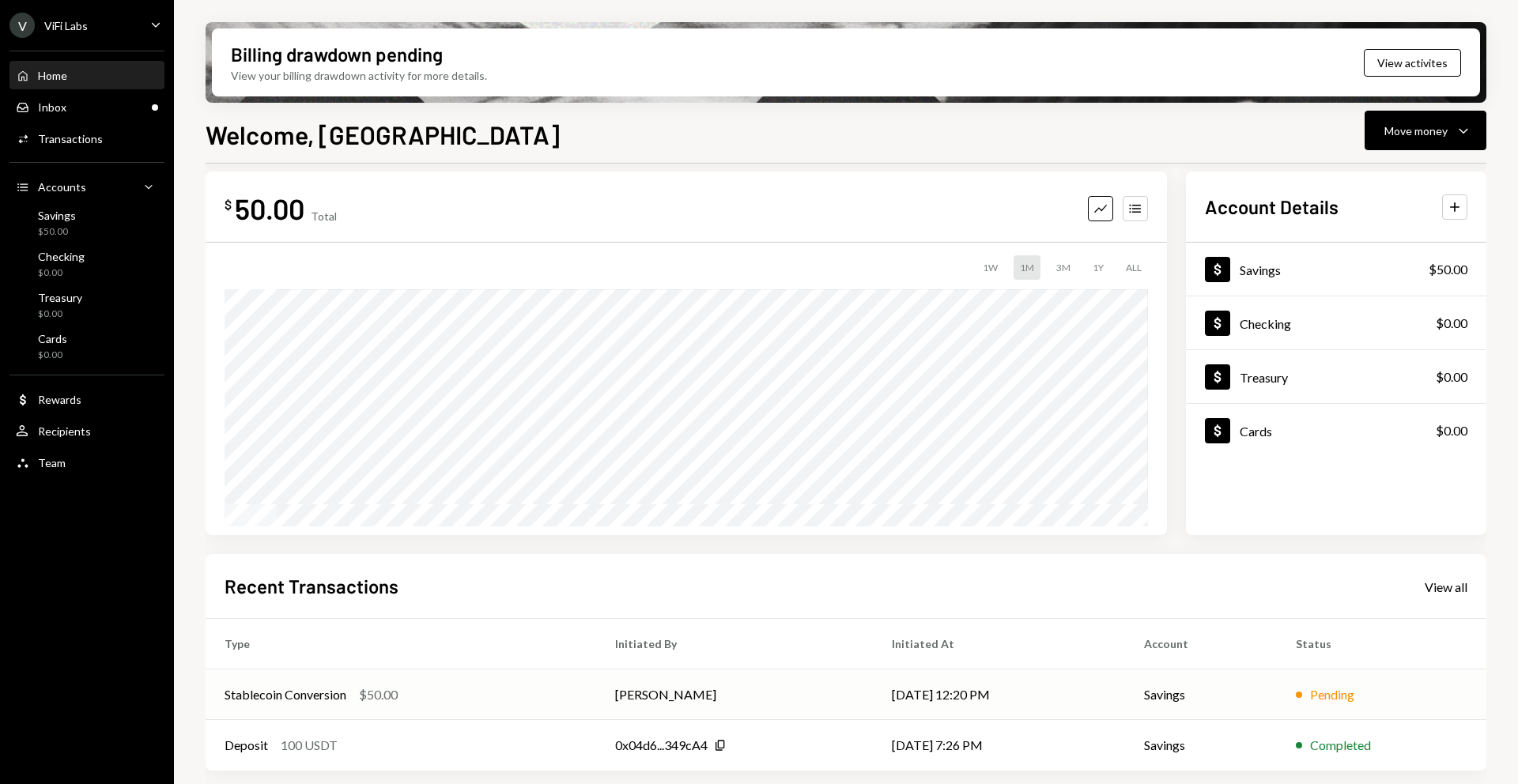
click at [324, 695] on div "Stablecoin Conversion" at bounding box center [285, 695] width 122 height 19
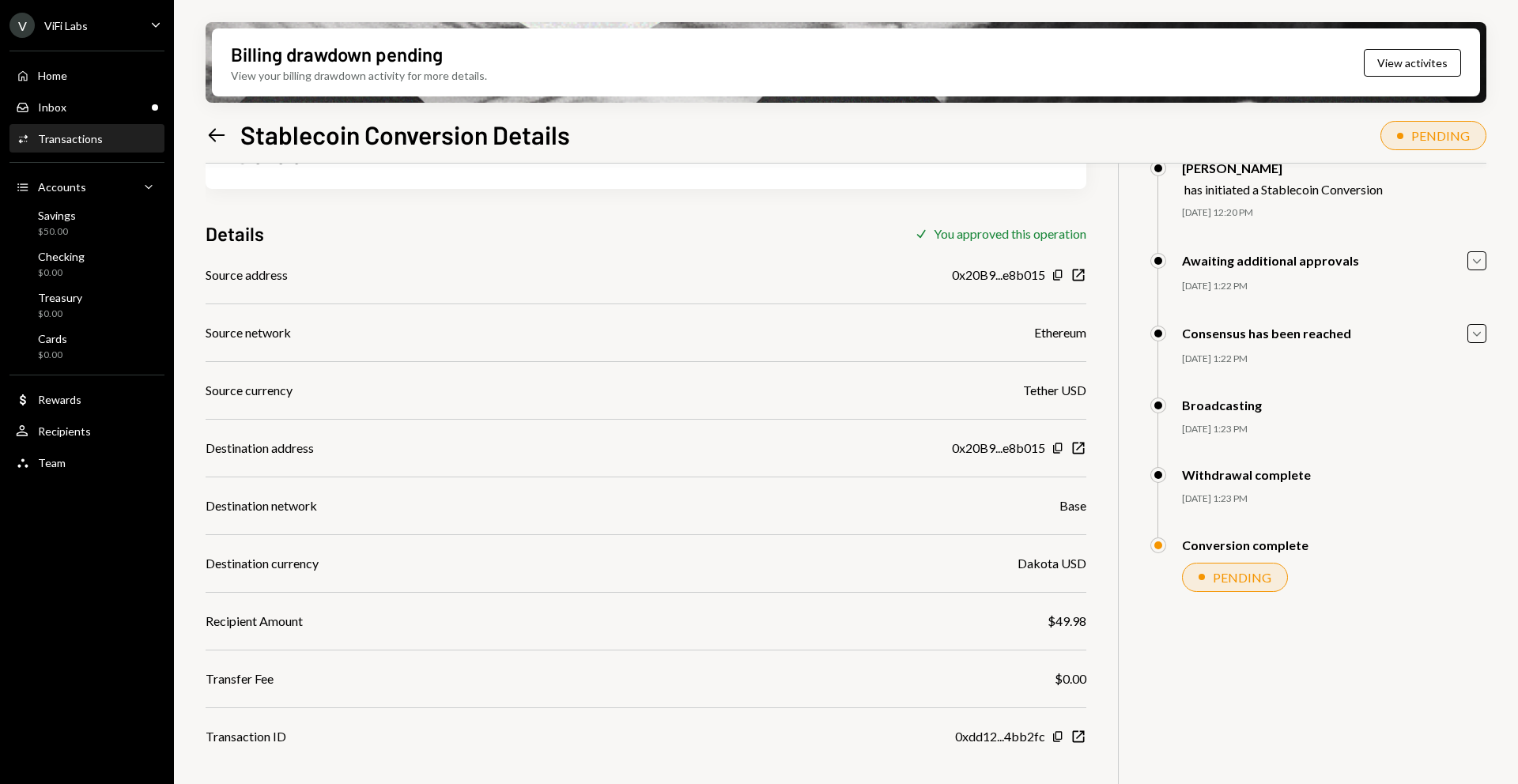
scroll to position [81, 0]
click at [1178, 549] on div "Conversion complete" at bounding box center [1229, 545] width 158 height 16
click at [1162, 547] on div at bounding box center [1158, 545] width 16 height 16
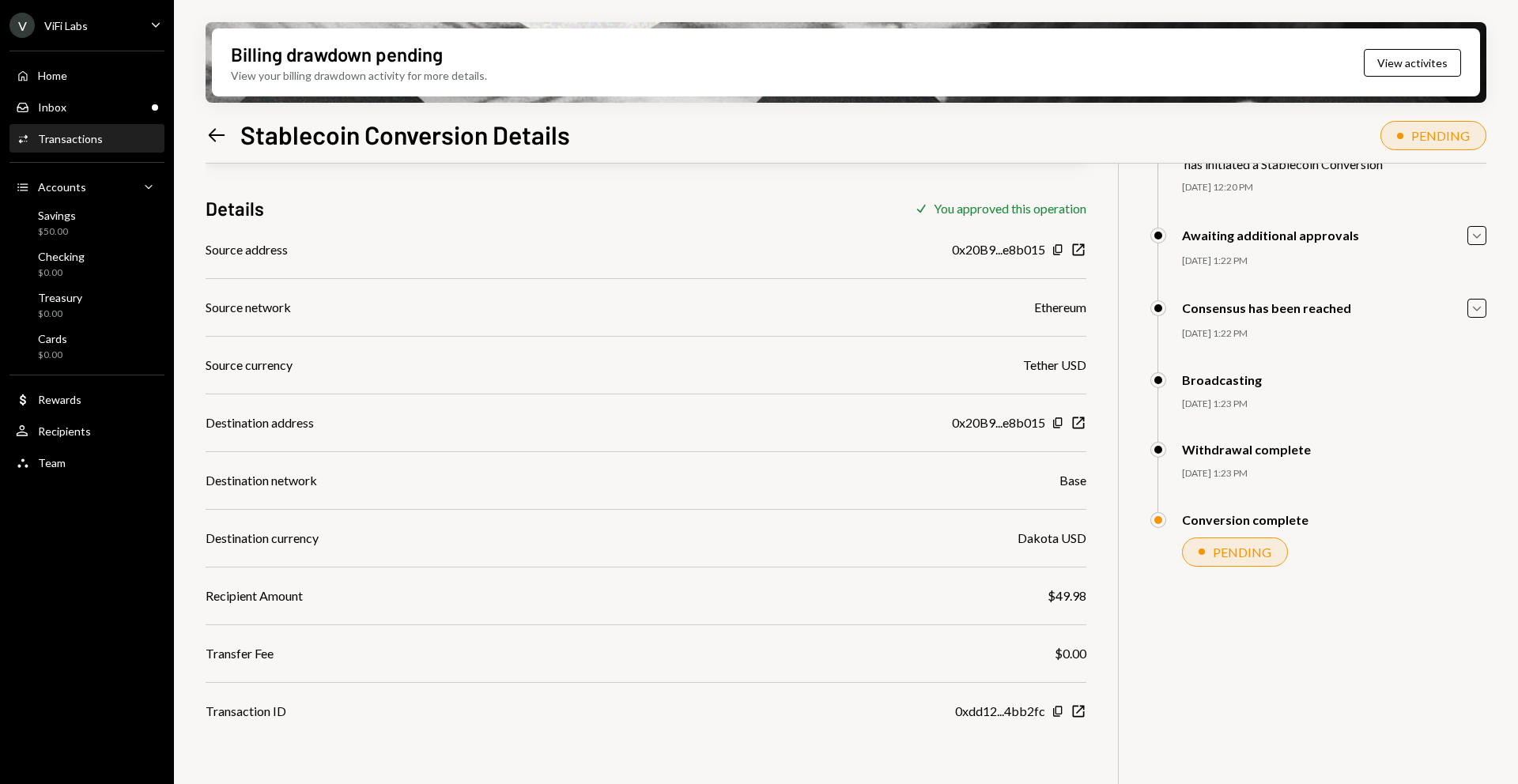
scroll to position [127, 0]
